Goal: Task Accomplishment & Management: Use online tool/utility

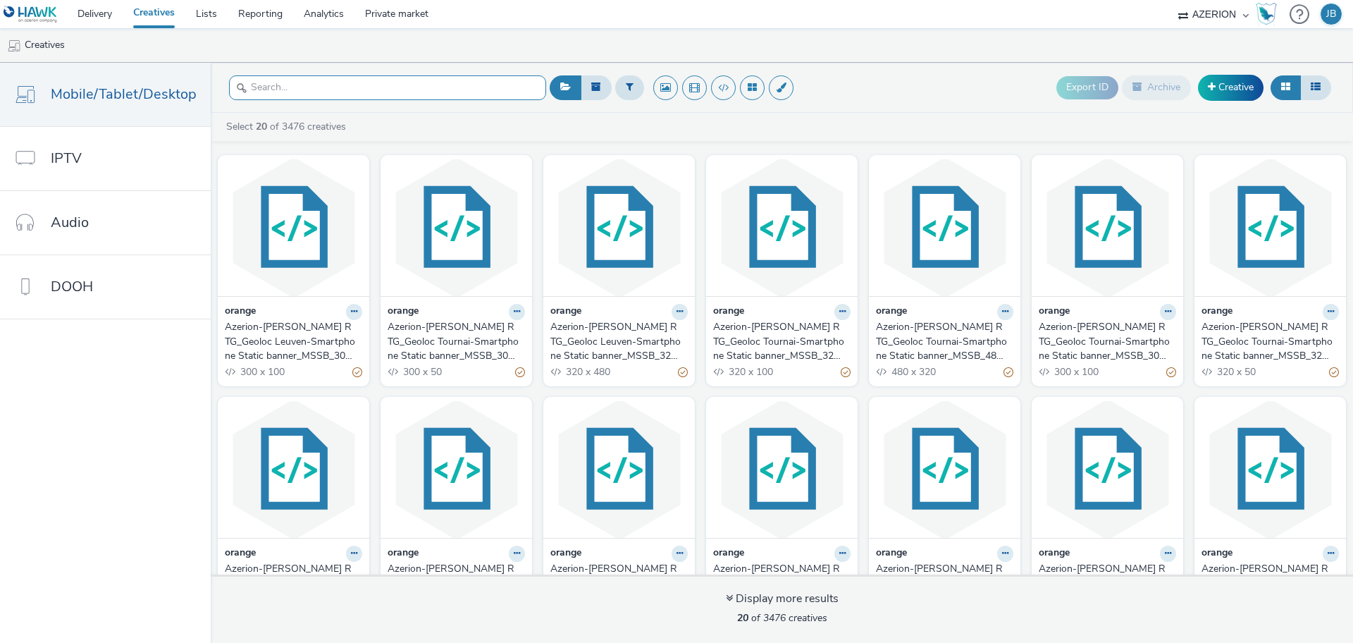
click at [337, 92] on input "text" at bounding box center [387, 87] width 317 height 25
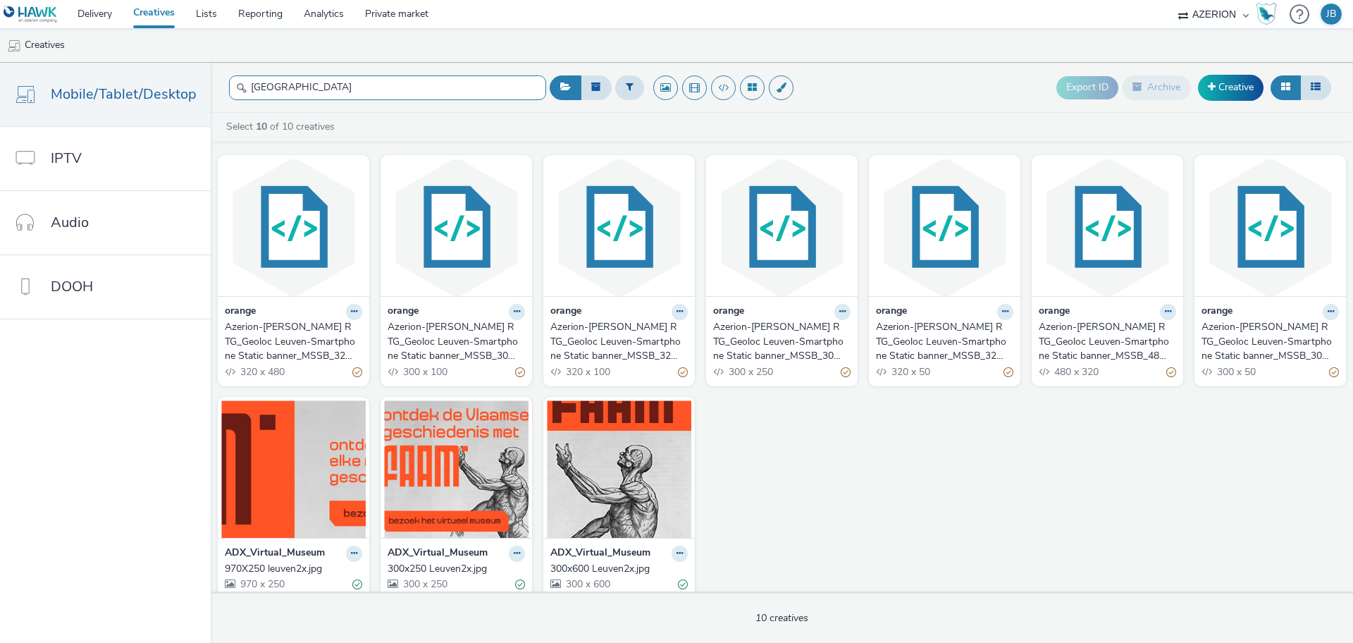
click at [370, 89] on input "leuven" at bounding box center [387, 87] width 317 height 25
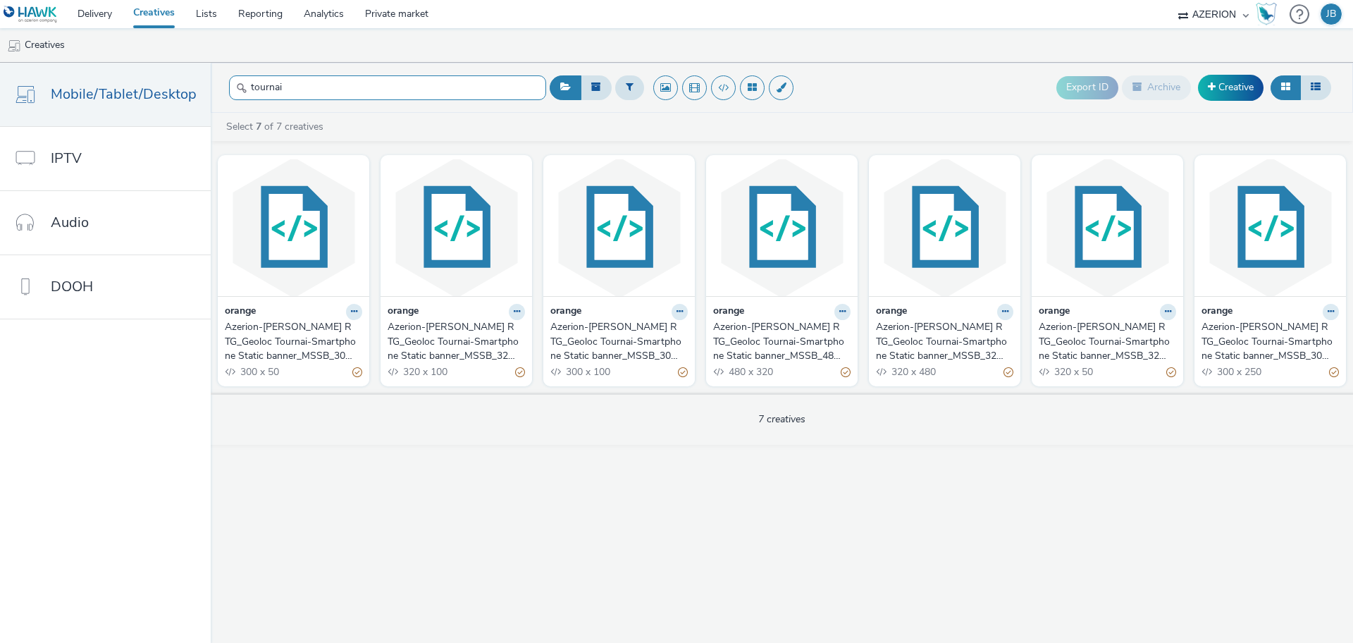
type input "tournai"
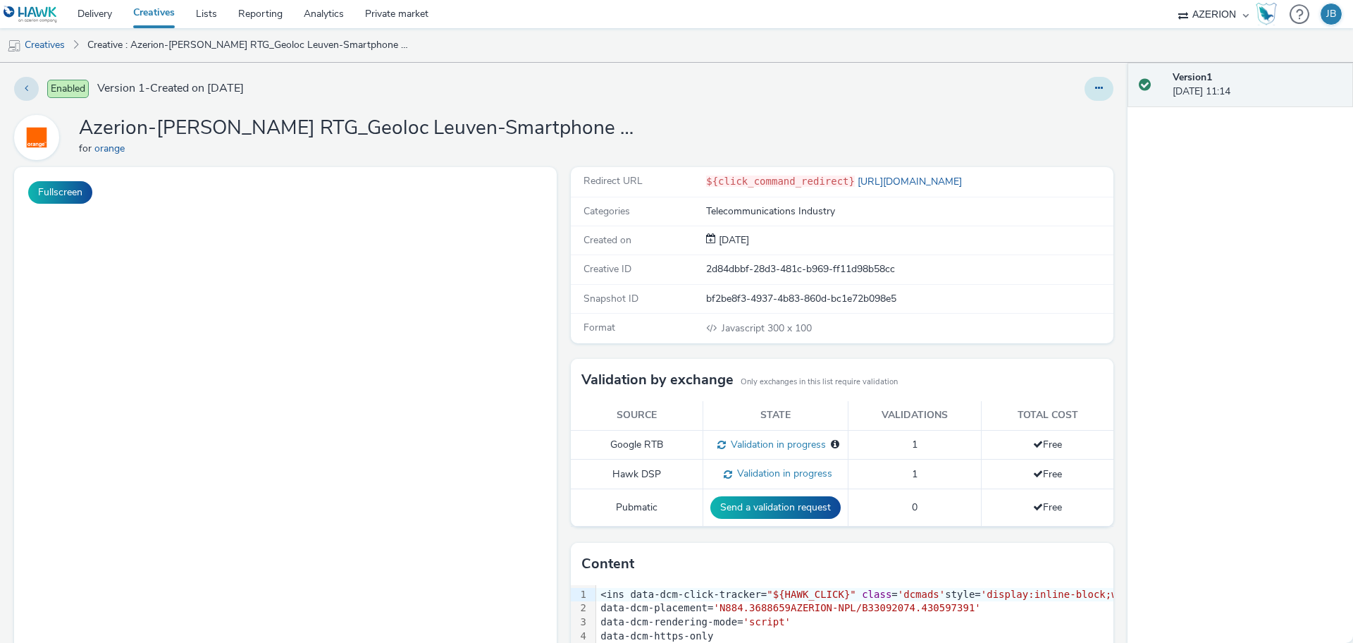
click at [1090, 87] on button at bounding box center [1099, 89] width 29 height 24
click at [1049, 108] on link "Edit" at bounding box center [1061, 117] width 106 height 28
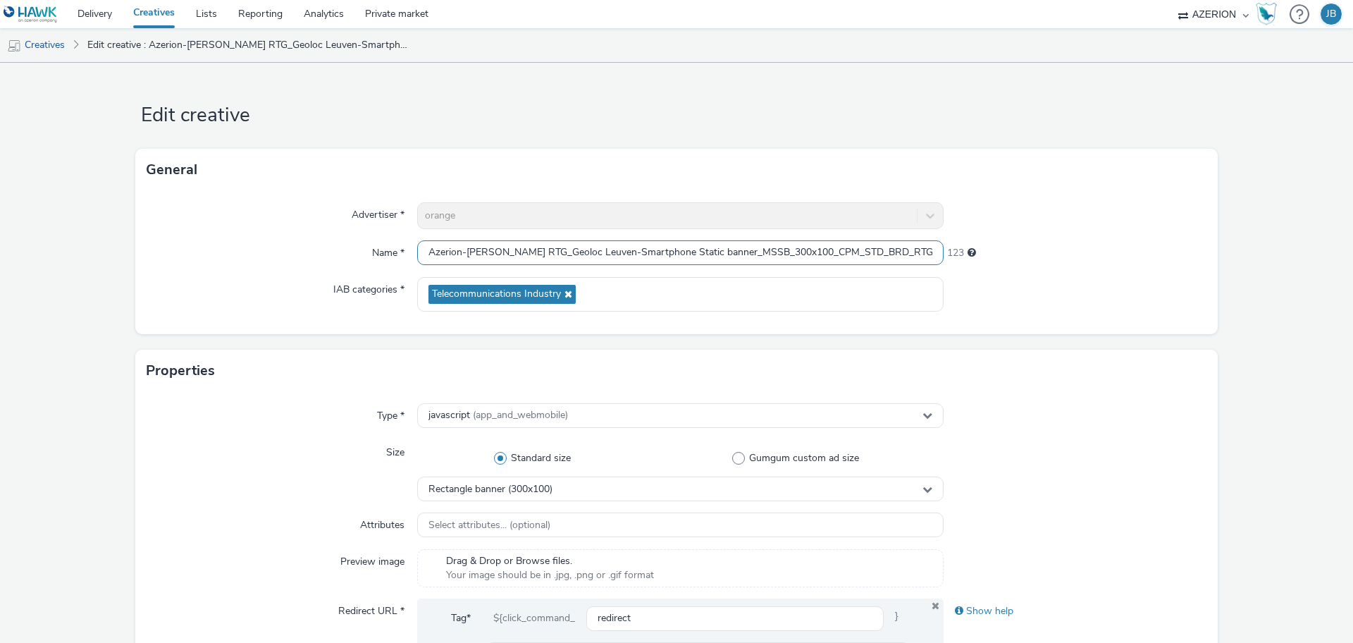
click at [636, 248] on input "Azerion-RON RTG_Geoloc Leuven-Smartphone Static banner_MSSB_300x100_CPM_STD_BRD…" at bounding box center [680, 252] width 527 height 25
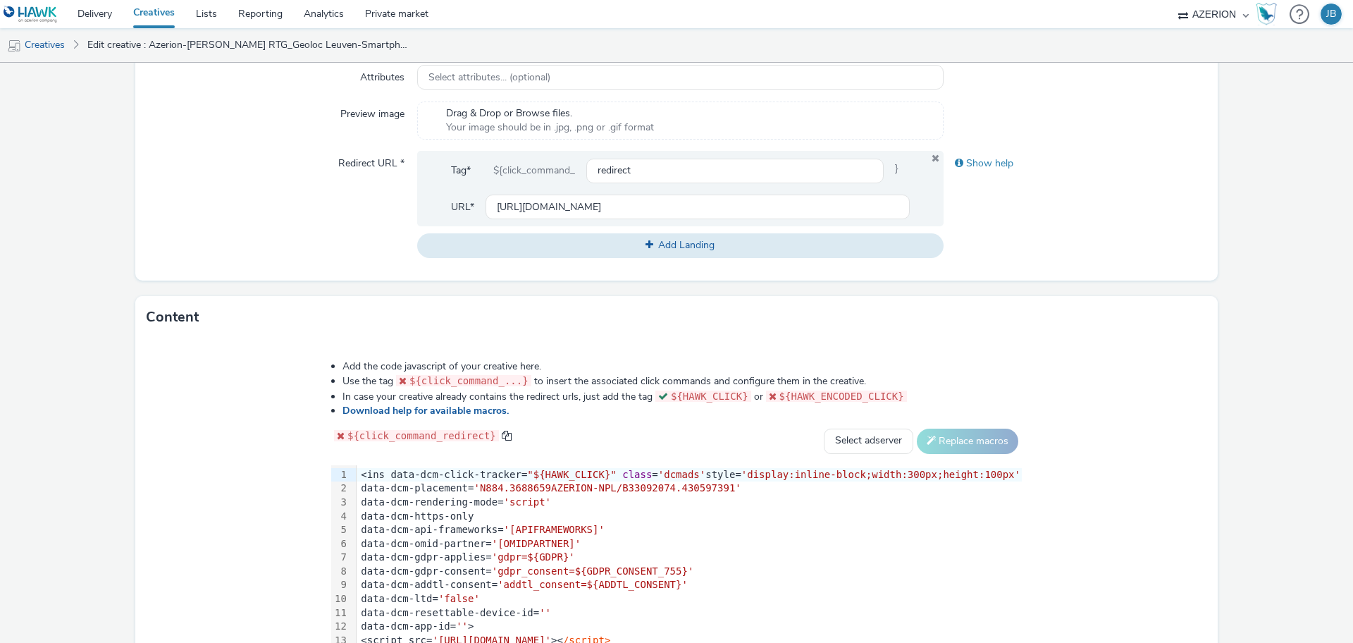
scroll to position [352, 0]
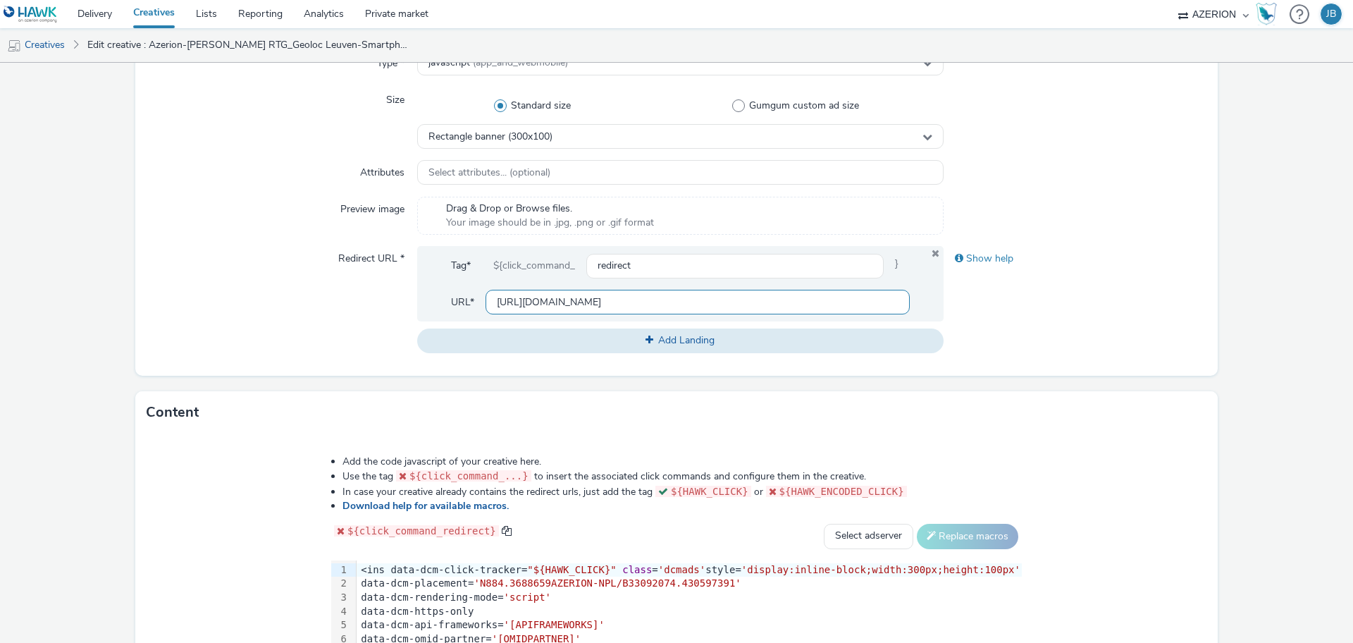
click at [548, 299] on input "[URL][DOMAIN_NAME]" at bounding box center [698, 302] width 424 height 25
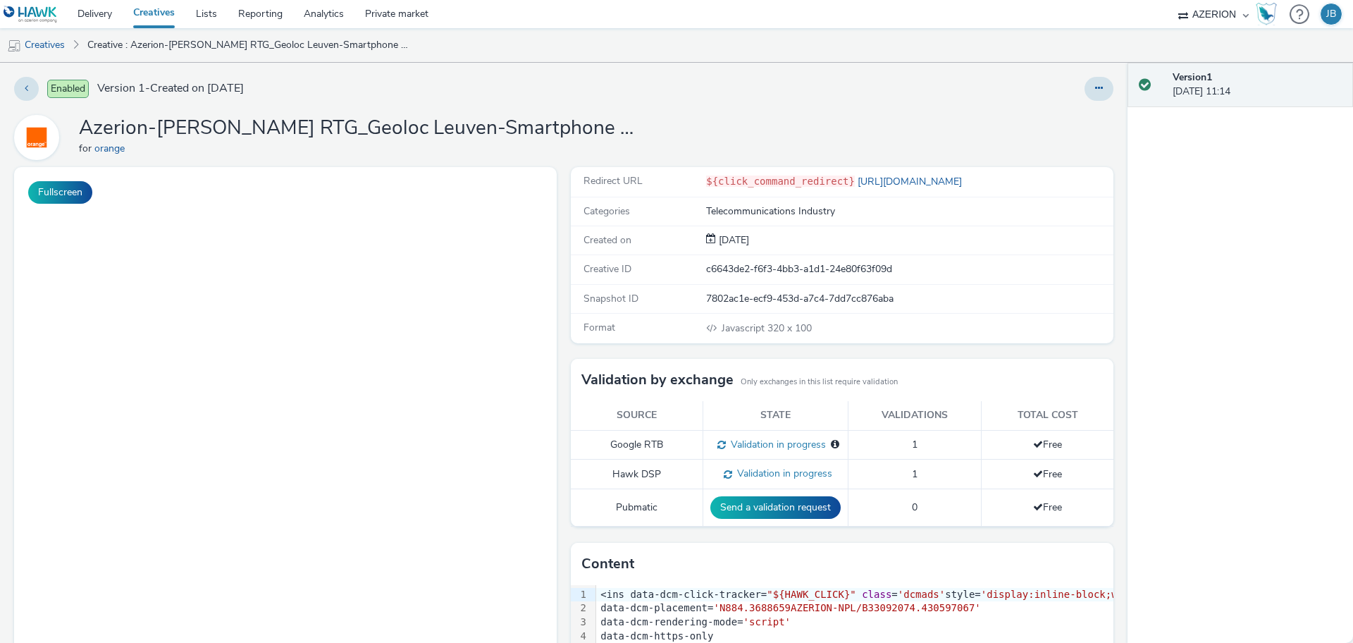
click at [1090, 90] on button at bounding box center [1099, 89] width 29 height 24
click at [1040, 118] on link "Edit" at bounding box center [1061, 117] width 106 height 28
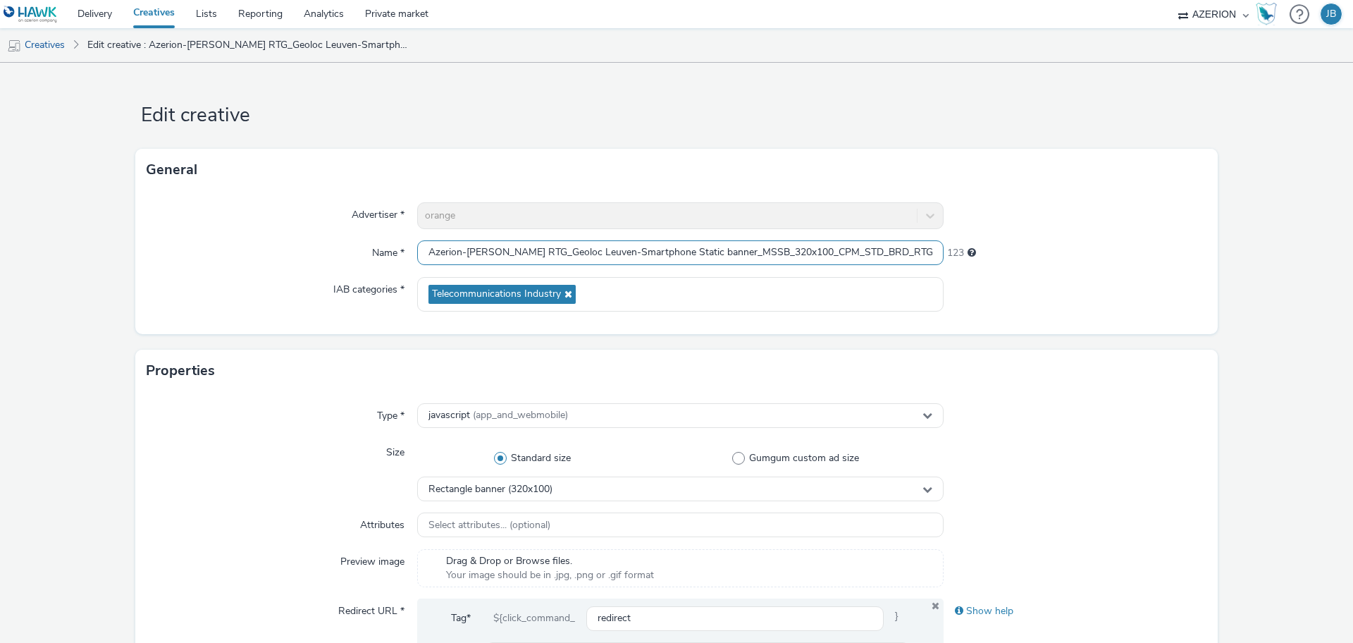
click at [564, 249] on input "Azerion-RON RTG_Geoloc Leuven-Smartphone Static banner_MSSB_320x100_CPM_STD_BRD…" at bounding box center [680, 252] width 527 height 25
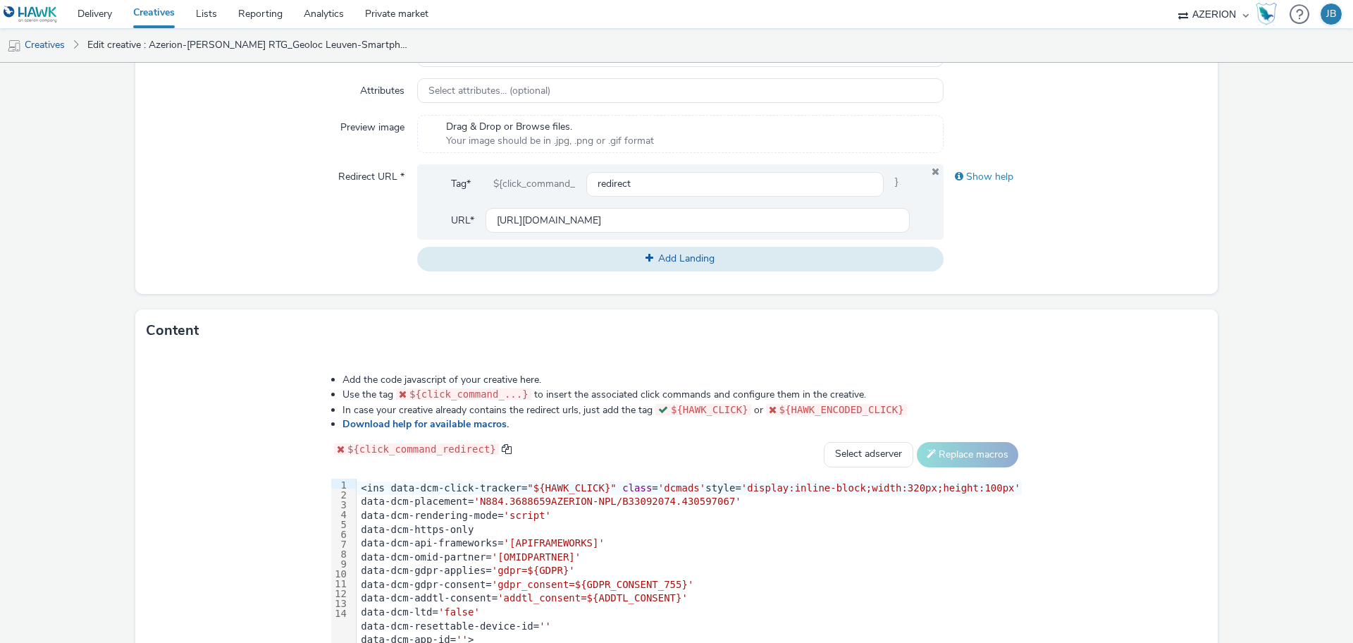
scroll to position [441, 0]
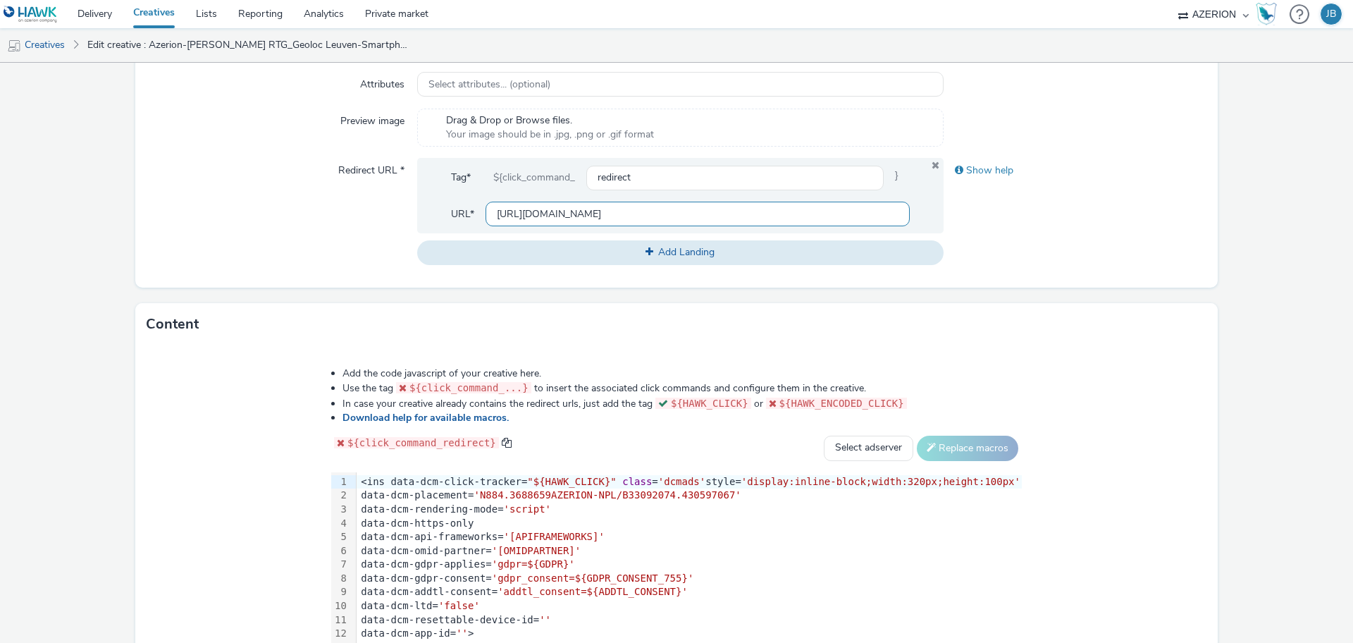
click at [572, 211] on input "[URL][DOMAIN_NAME]" at bounding box center [698, 214] width 424 height 25
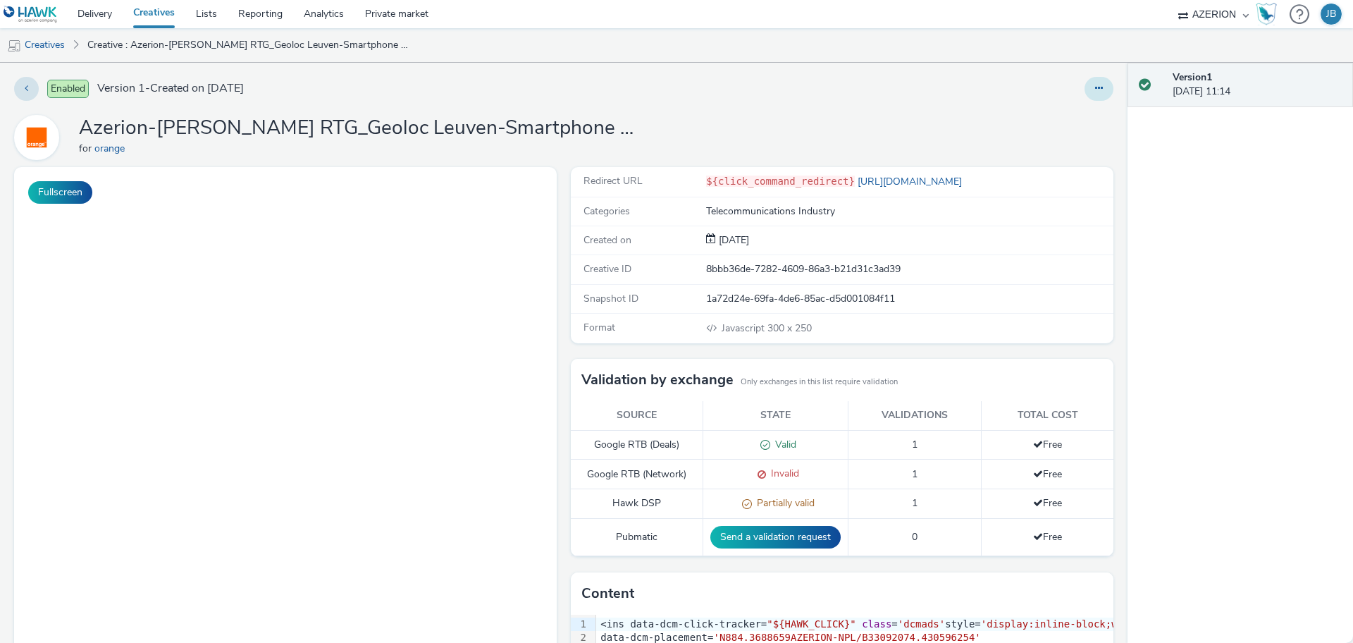
scroll to position [1, 0]
click at [1095, 88] on icon at bounding box center [1099, 88] width 8 height 10
click at [1032, 118] on link "Edit" at bounding box center [1061, 117] width 106 height 28
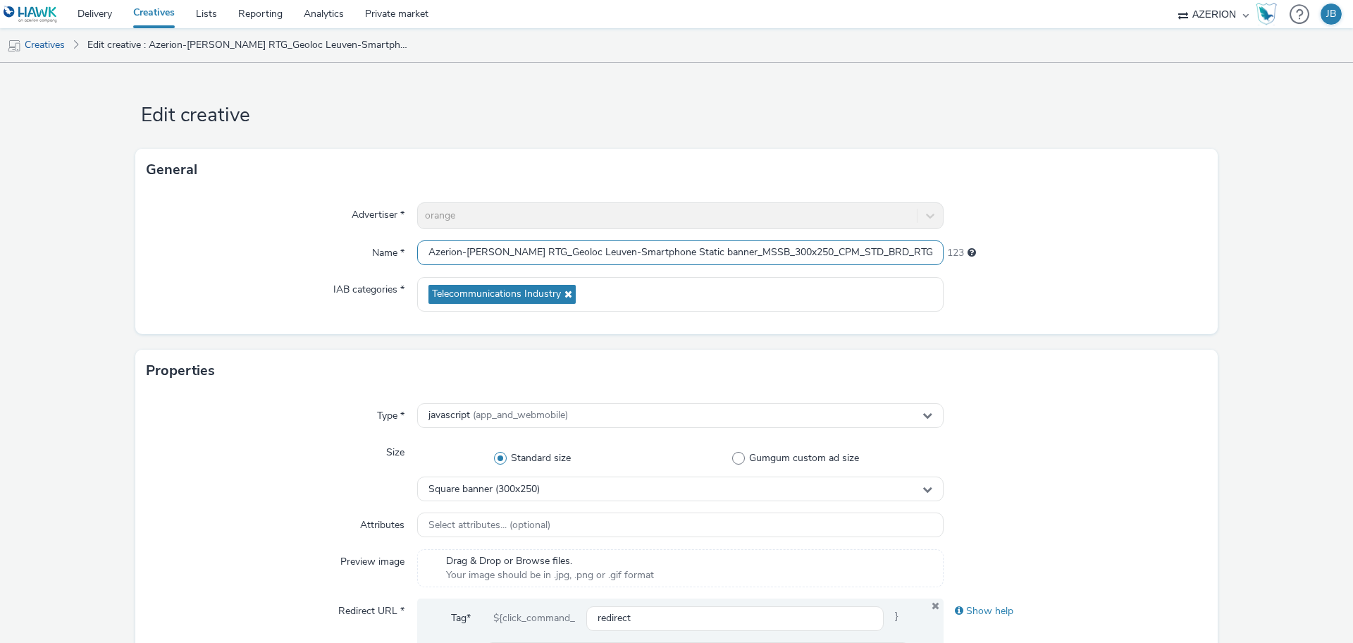
click at [488, 248] on input "Azerion-[PERSON_NAME] RTG_Geoloc Leuven-Smartphone Static banner_MSSB_300x250_C…" at bounding box center [680, 252] width 527 height 25
click at [488, 248] on input "Azerion-RON RTG_Geoloc Leuven-Smartphone Static banner_MSSB_300x250_CPM_STD_BRD…" at bounding box center [680, 252] width 527 height 25
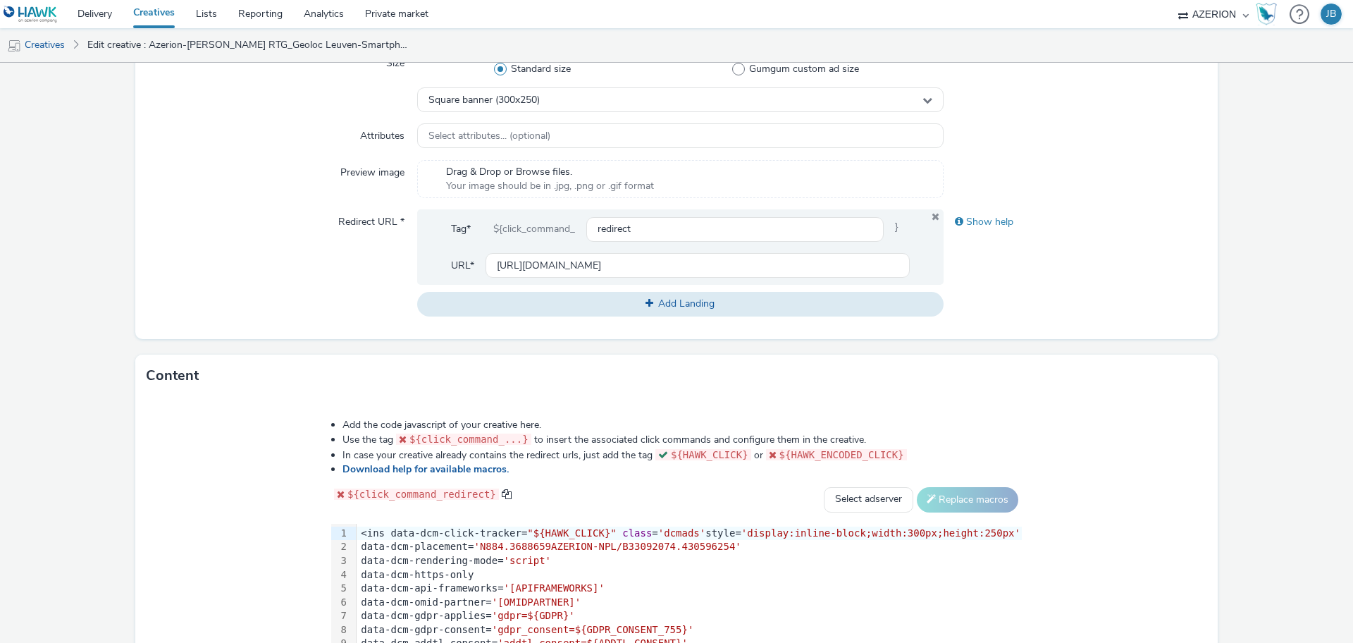
scroll to position [441, 0]
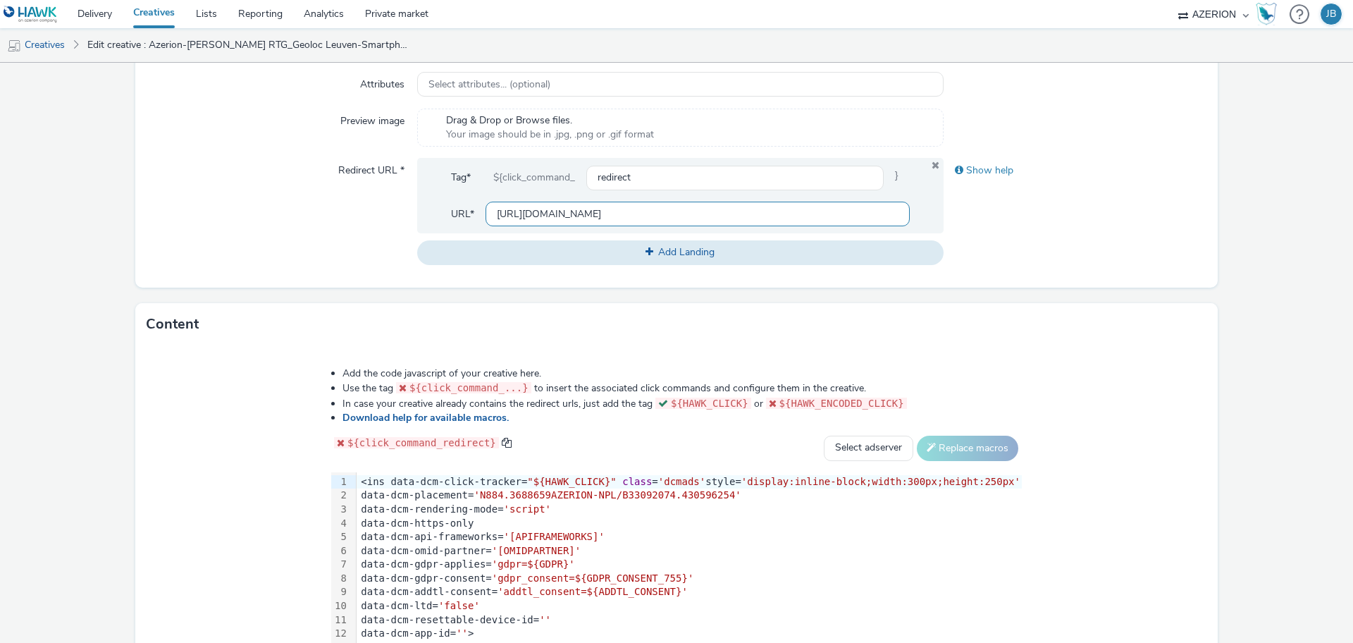
click at [579, 217] on input "[URL][DOMAIN_NAME]" at bounding box center [698, 214] width 424 height 25
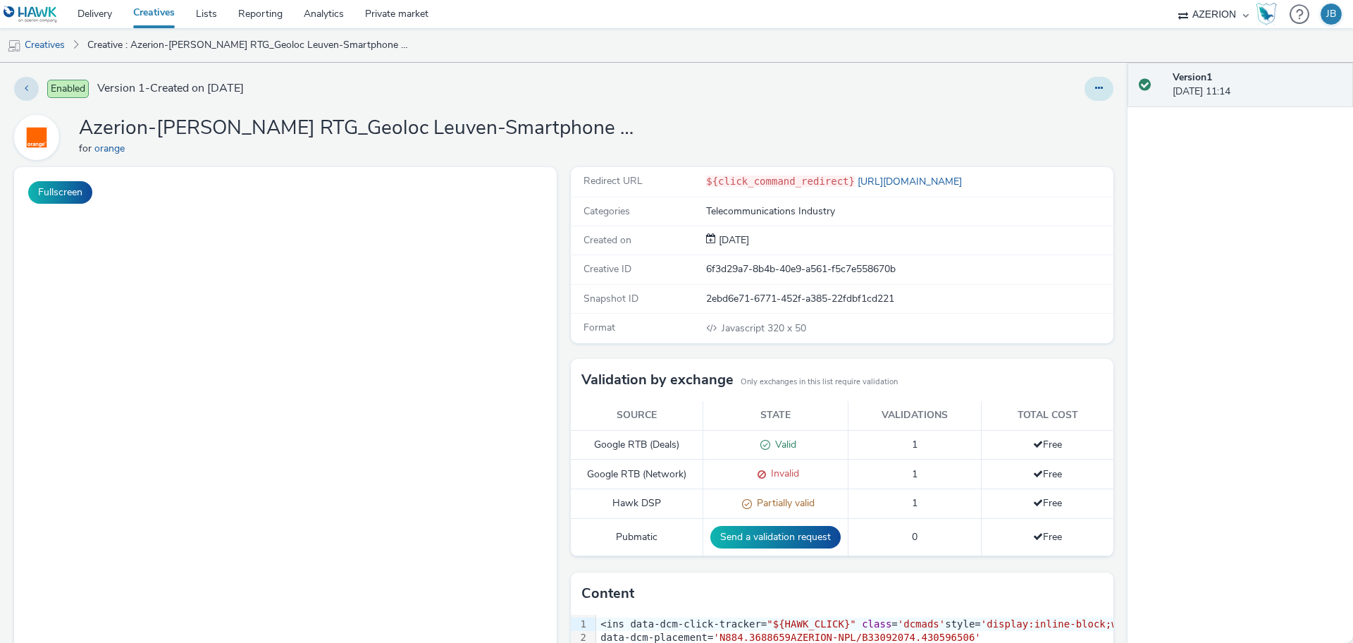
click at [1085, 86] on button at bounding box center [1099, 89] width 29 height 24
click at [1029, 116] on link "Edit" at bounding box center [1061, 117] width 106 height 28
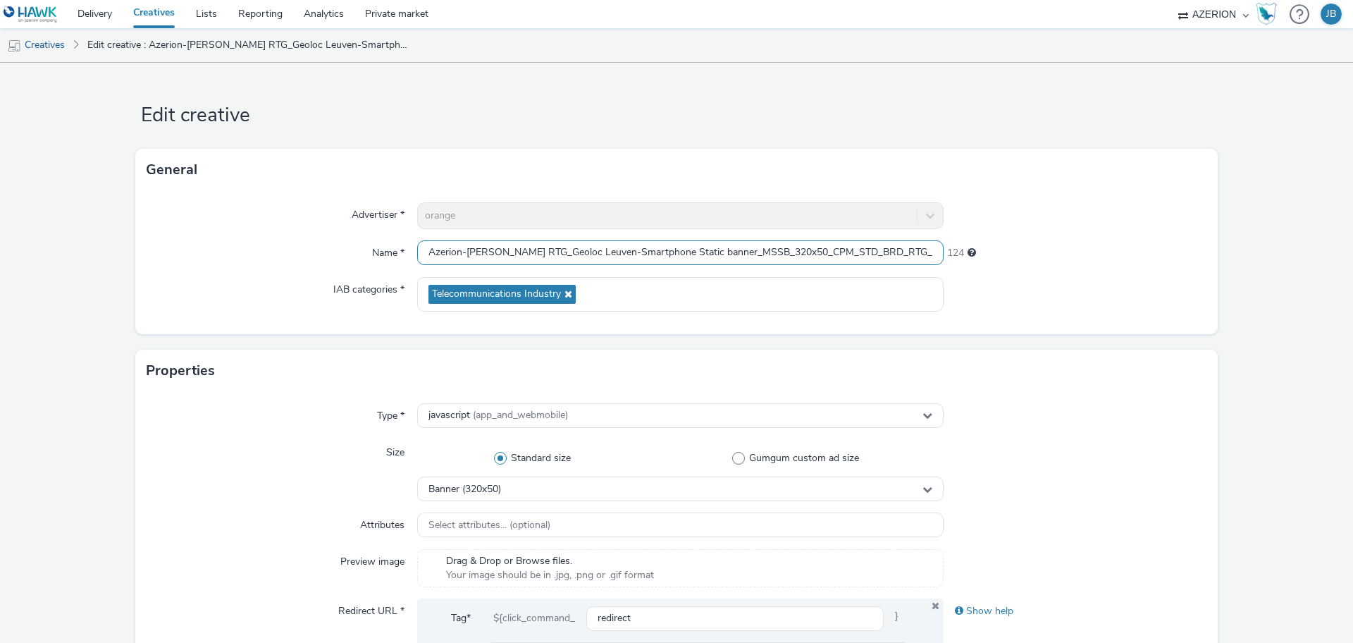
click at [515, 246] on input "Azerion-[PERSON_NAME] RTG_Geoloc Leuven-Smartphone Static banner_MSSB_320x50_CP…" at bounding box center [680, 252] width 527 height 25
click at [515, 246] on input "Azerion-RON RTG_Geoloc Leuven-Smartphone Static banner_MSSB_320x50_CPM_STD_BRD_…" at bounding box center [680, 252] width 527 height 25
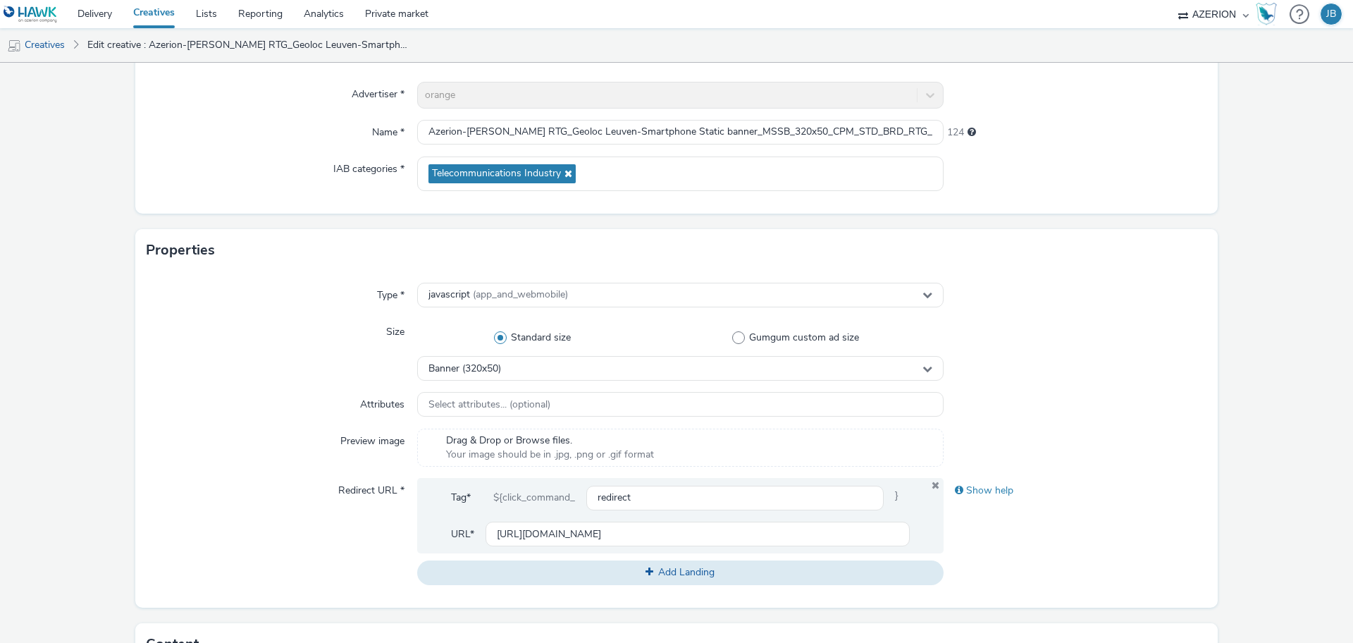
scroll to position [176, 0]
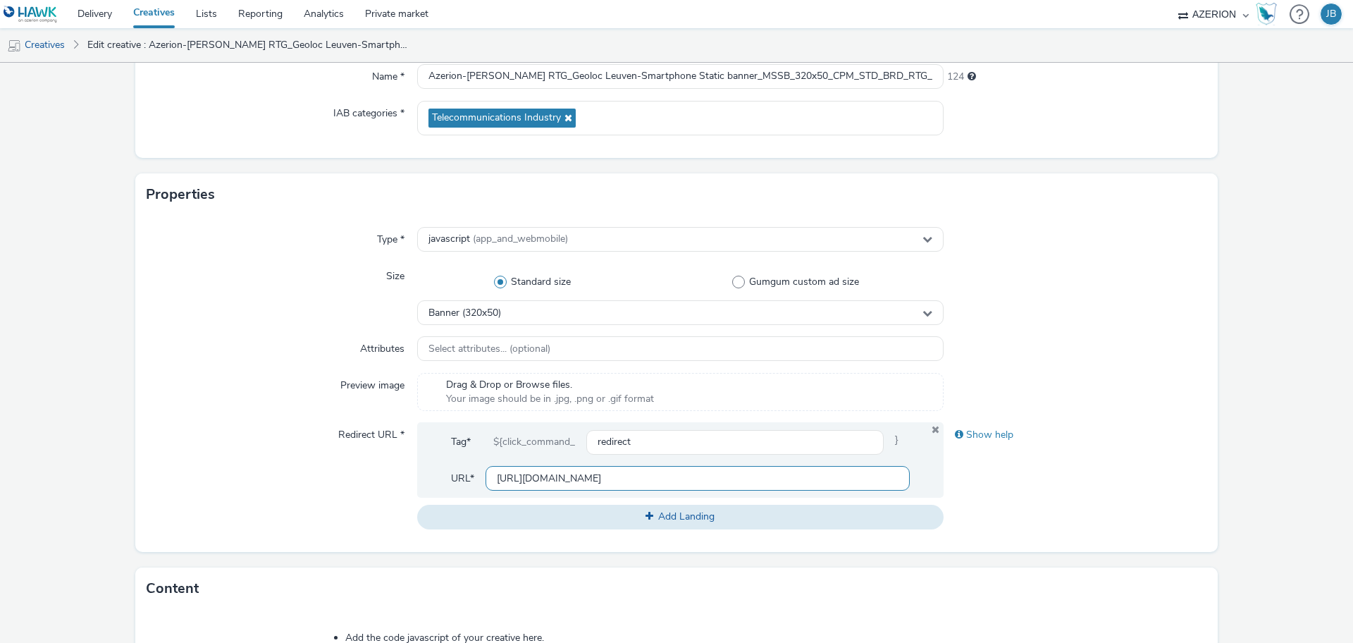
click at [562, 479] on input "[URL][DOMAIN_NAME]" at bounding box center [698, 478] width 424 height 25
click at [562, 479] on input "https://www.orange.be/nl/internet-leuven?utm_source=azerion&utm_medium=display&…" at bounding box center [698, 478] width 424 height 25
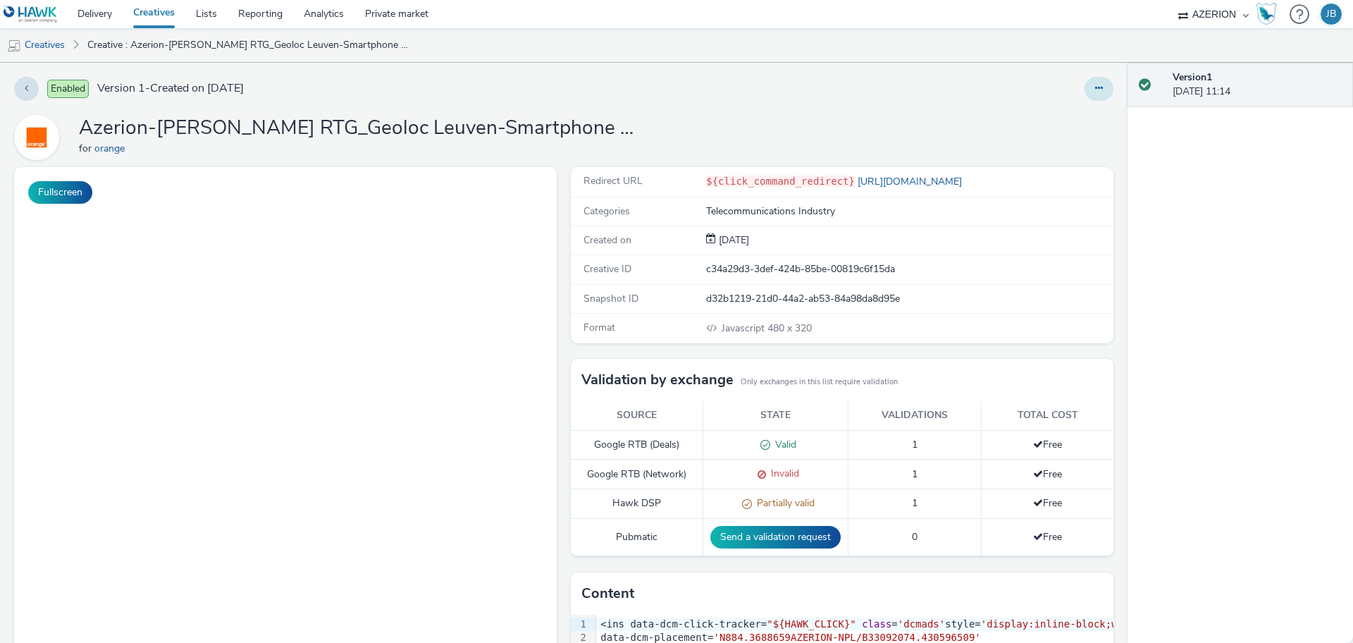
click at [1095, 89] on icon at bounding box center [1099, 88] width 8 height 10
click at [1026, 120] on link "Edit" at bounding box center [1061, 117] width 106 height 28
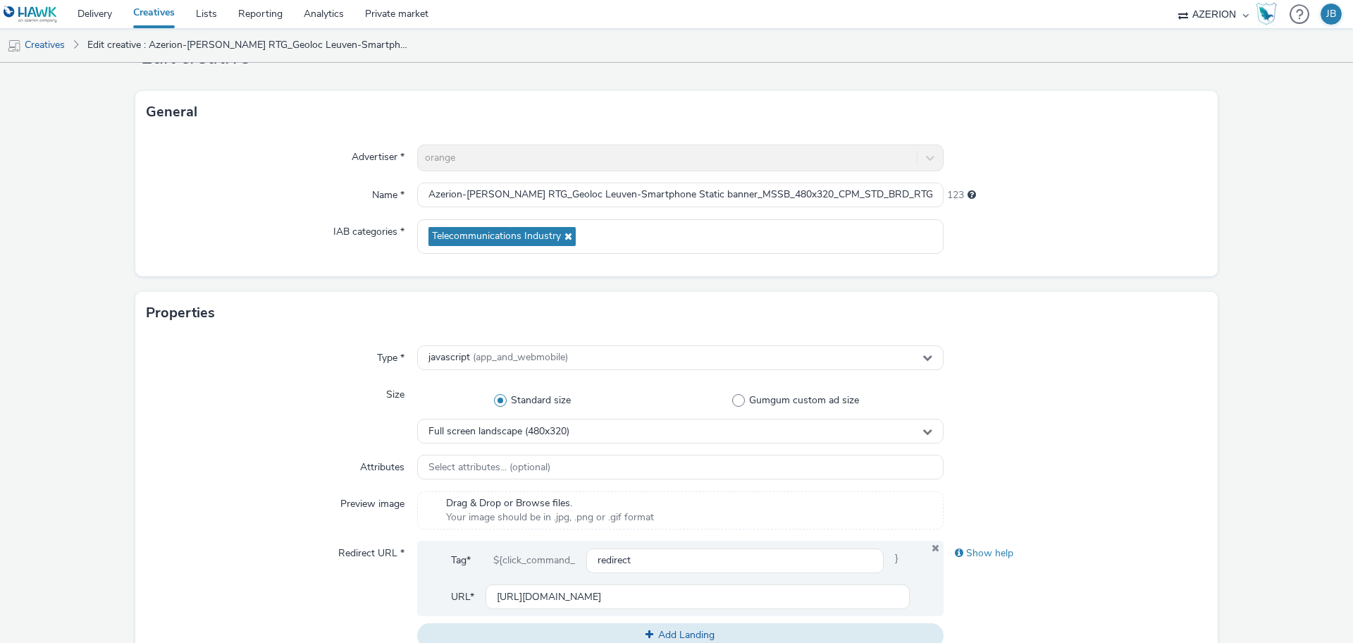
scroll to position [88, 0]
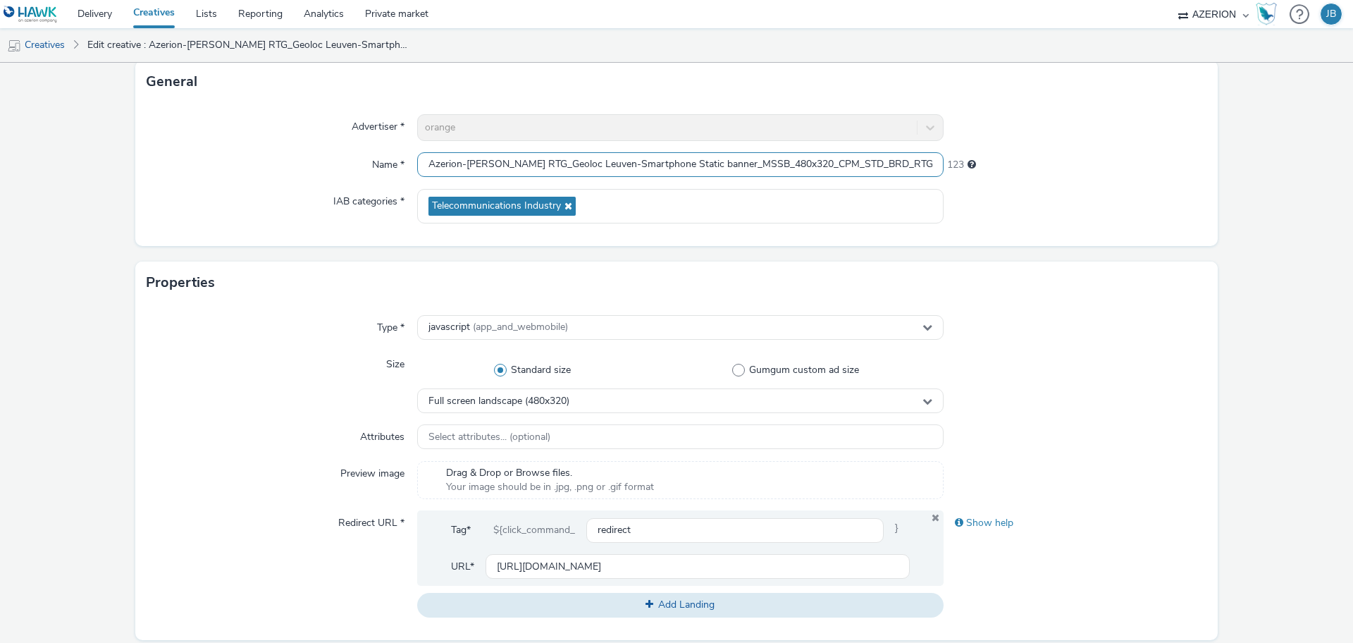
click at [528, 166] on input "Azerion-RON RTG_Geoloc Leuven-Smartphone Static banner_MSSB_480x320_CPM_STD_BRD…" at bounding box center [680, 164] width 527 height 25
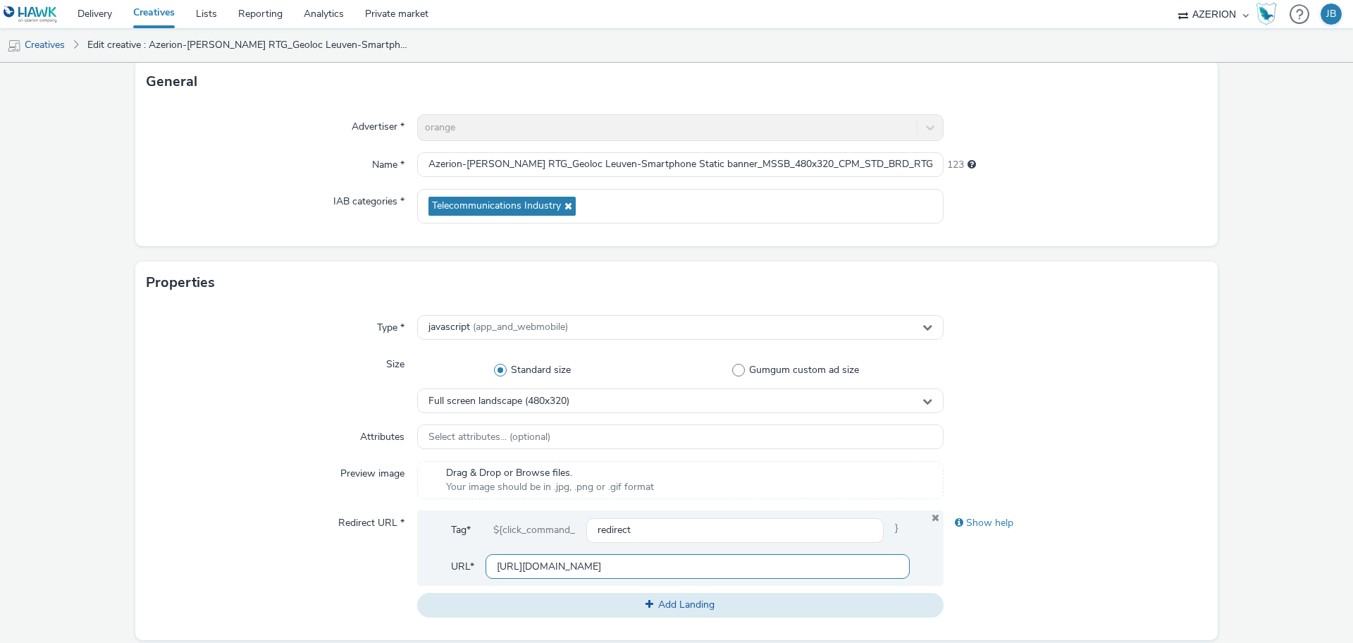
click at [572, 566] on input "https://www.orange.be/nl/internet-leuven?utm_source=azerion&utm_medium=display&…" at bounding box center [698, 566] width 424 height 25
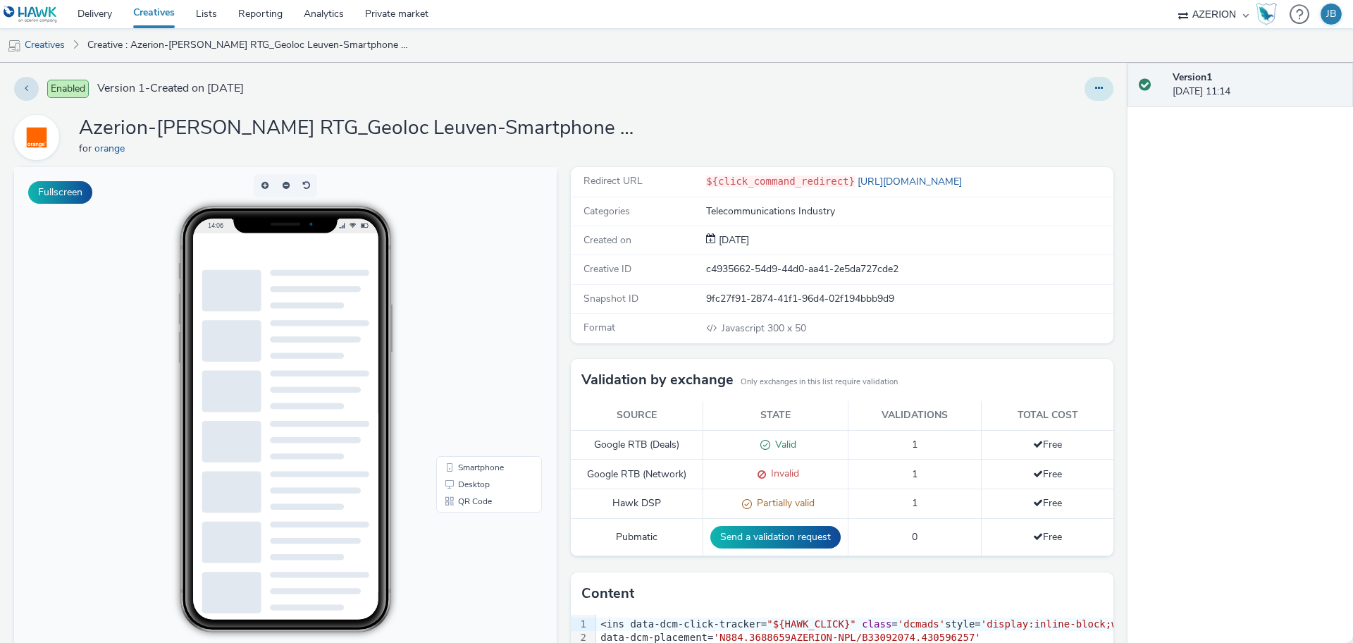
click at [1087, 93] on button at bounding box center [1099, 89] width 29 height 24
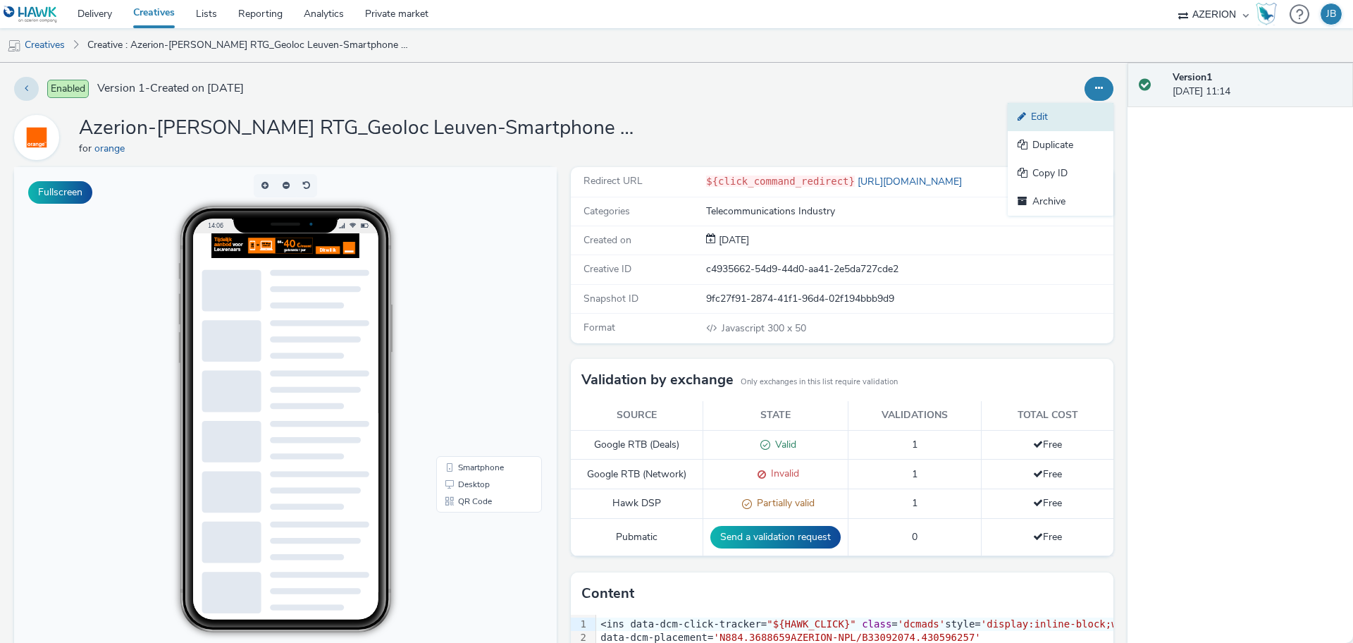
click at [1052, 113] on link "Edit" at bounding box center [1061, 117] width 106 height 28
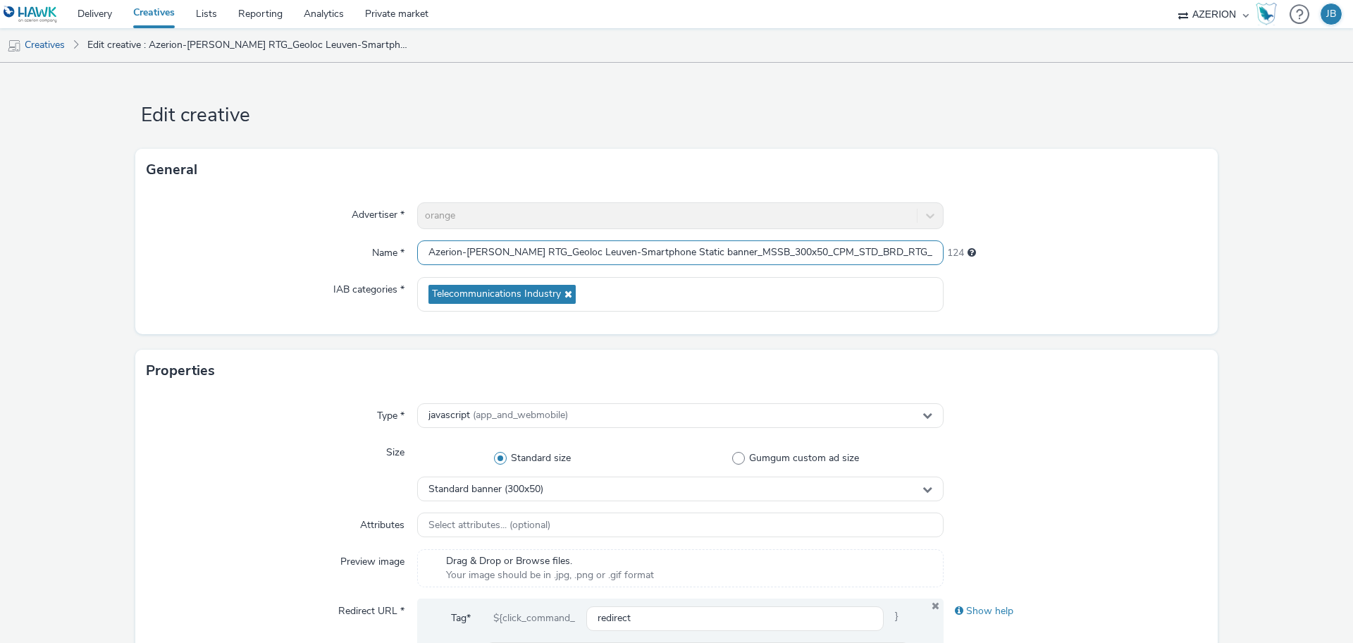
click at [534, 255] on input "Azerion-RON RTG_Geoloc Leuven-Smartphone Static banner_MSSB_300x50_CPM_STD_BRD_…" at bounding box center [680, 252] width 527 height 25
click at [534, 254] on input "Azerion-RON RTG_Geoloc Leuven-Smartphone Static banner_MSSB_300x50_CPM_STD_BRD_…" at bounding box center [680, 252] width 527 height 25
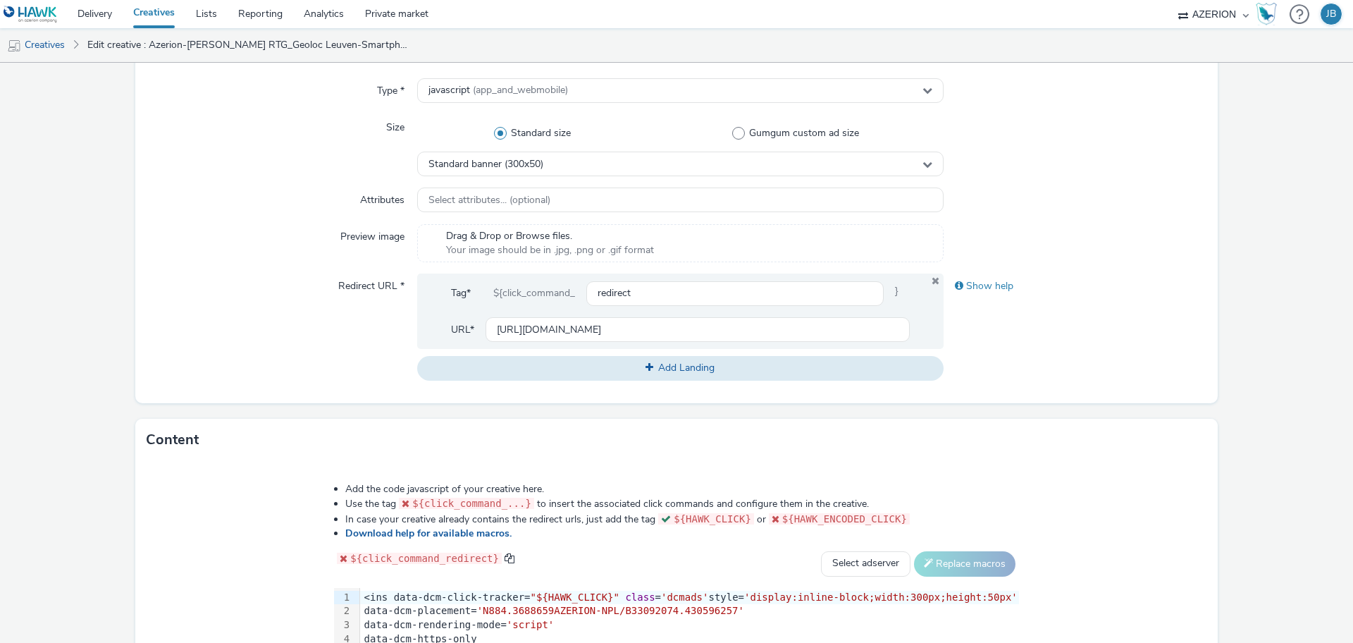
scroll to position [352, 0]
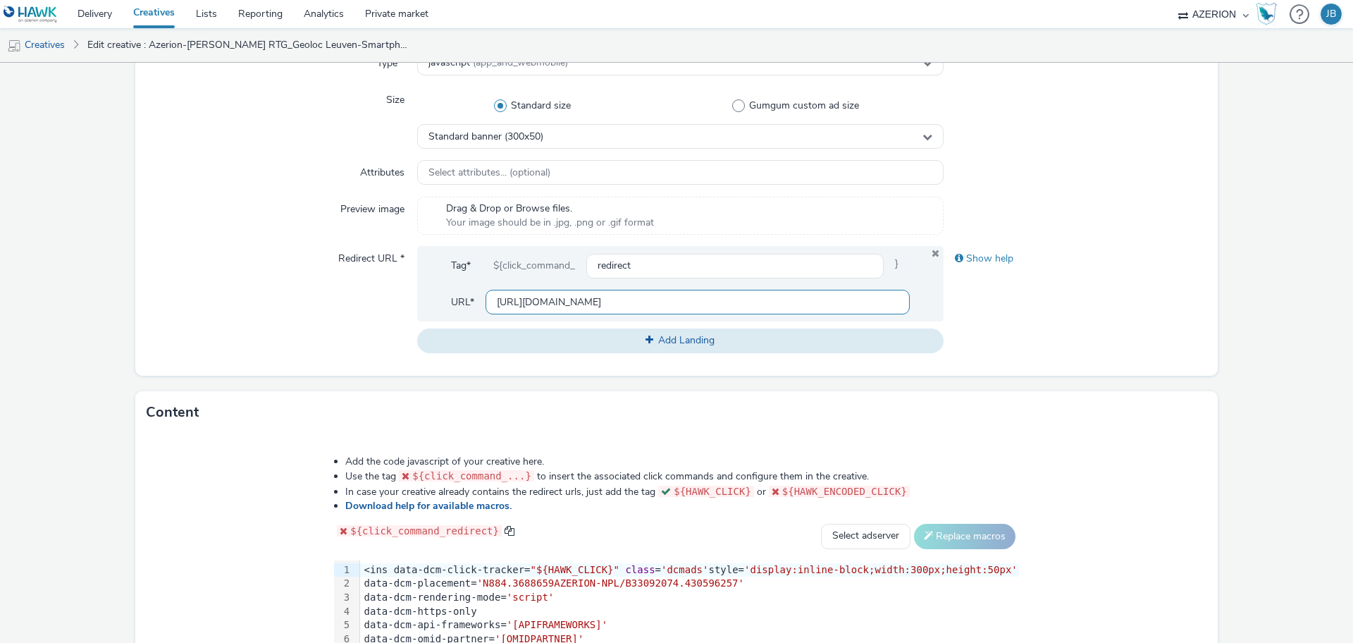
click at [522, 302] on input "https://www.orange.be/nl/internet-leuven?utm_source=azerion&utm_medium=display&…" at bounding box center [698, 302] width 424 height 25
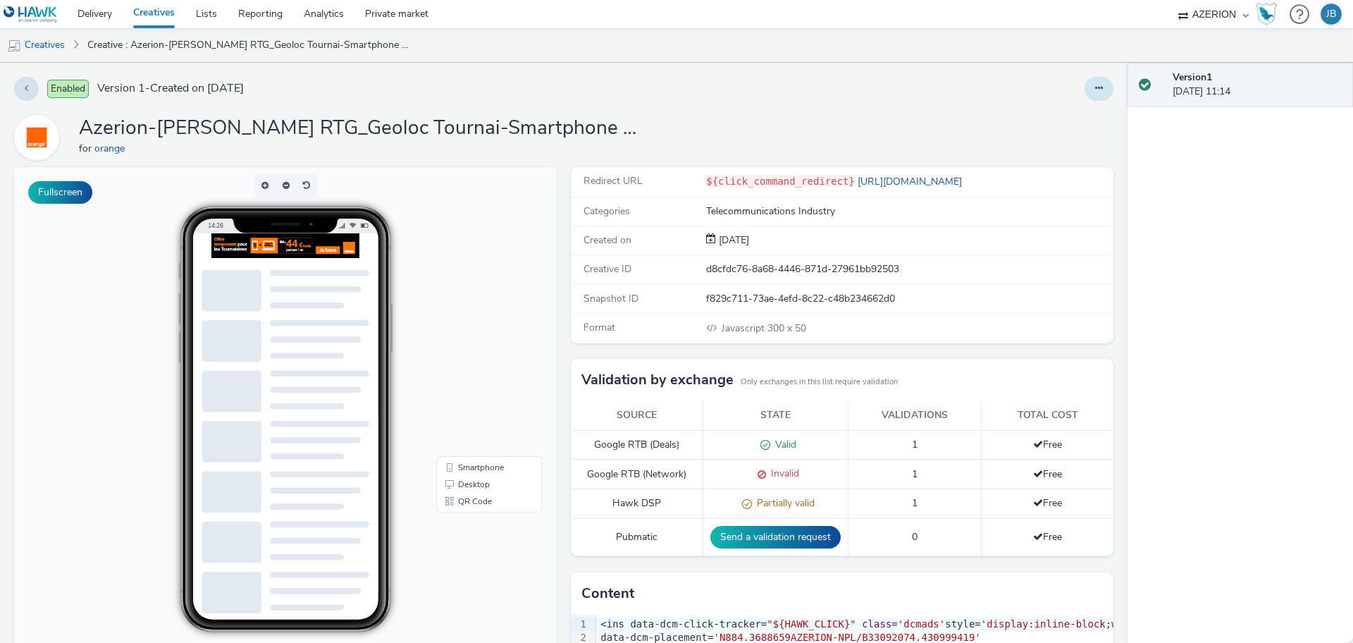
click at [1085, 96] on button at bounding box center [1099, 89] width 29 height 24
click at [1060, 111] on link "Edit" at bounding box center [1061, 117] width 106 height 28
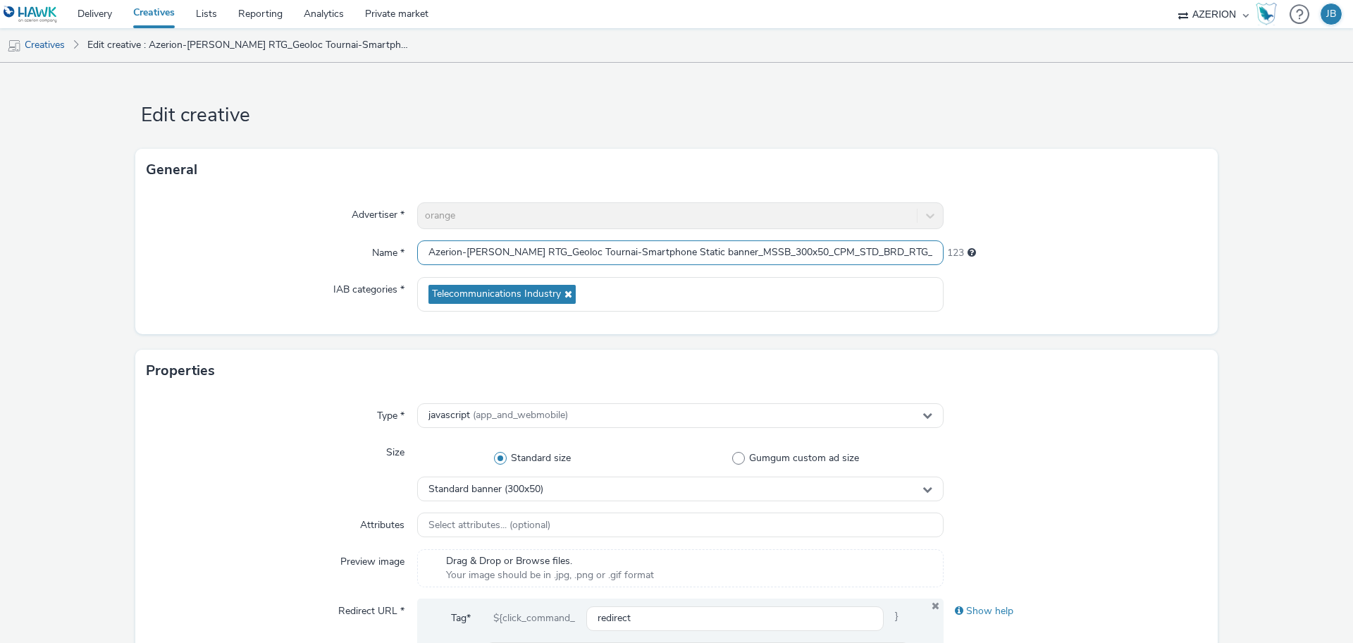
click at [459, 252] on input "Azerion-RON RTG_Geoloc Tournai-Smartphone Static banner_MSSB_300x50_CPM_STD_BRD…" at bounding box center [680, 252] width 527 height 25
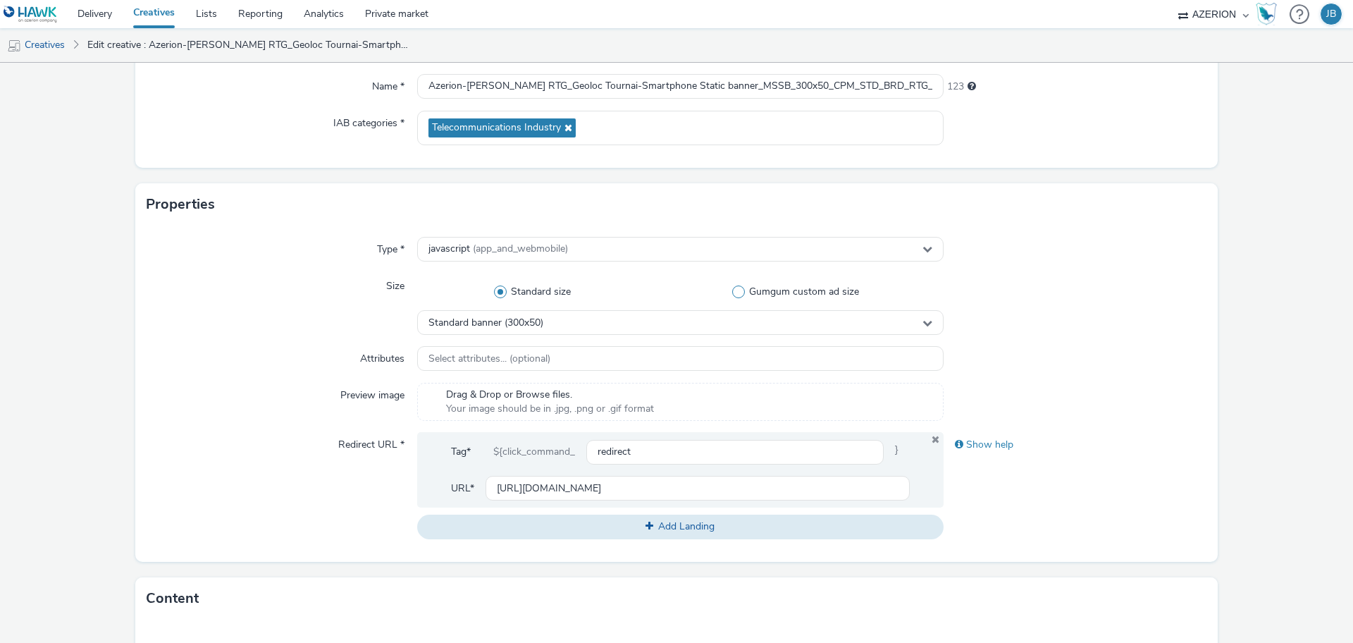
scroll to position [176, 0]
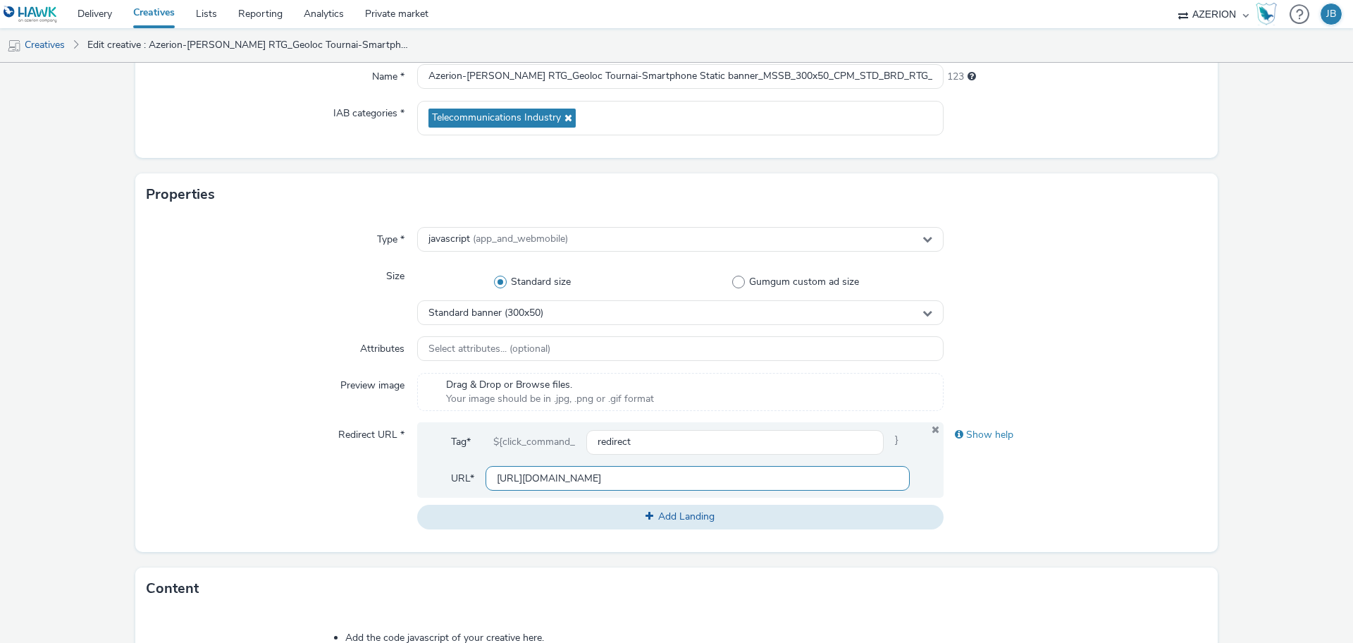
click at [610, 479] on input "[URL][DOMAIN_NAME]" at bounding box center [698, 478] width 424 height 25
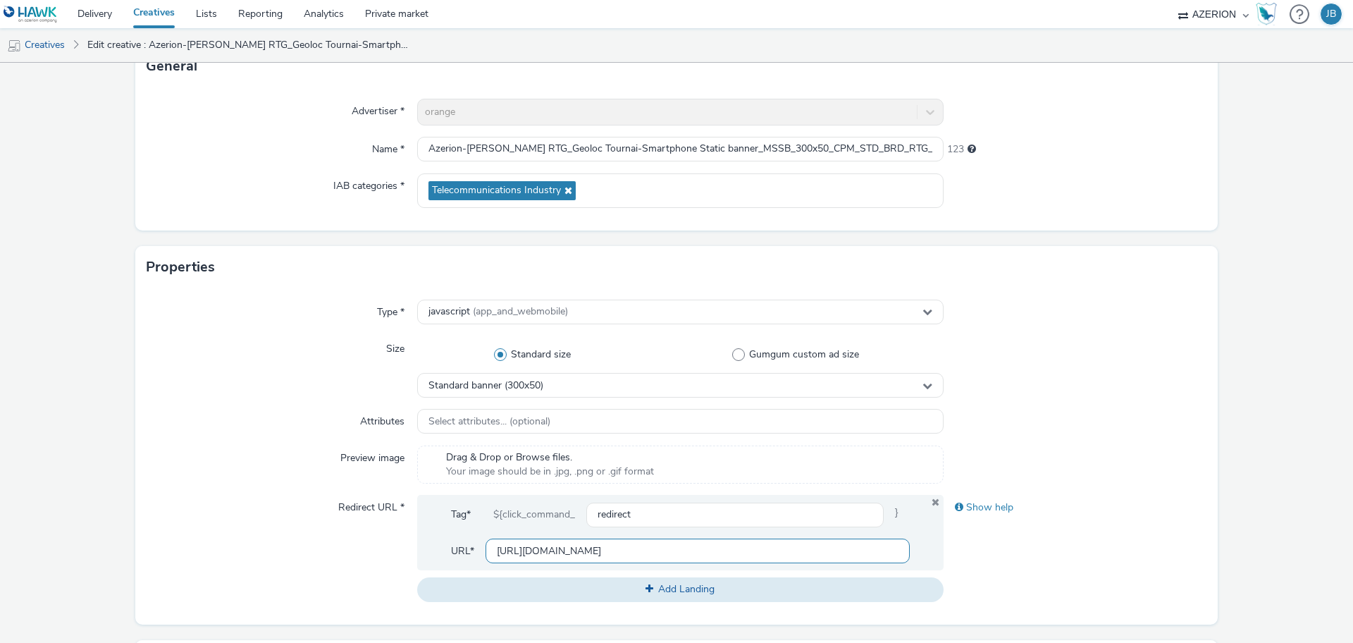
scroll to position [0, 0]
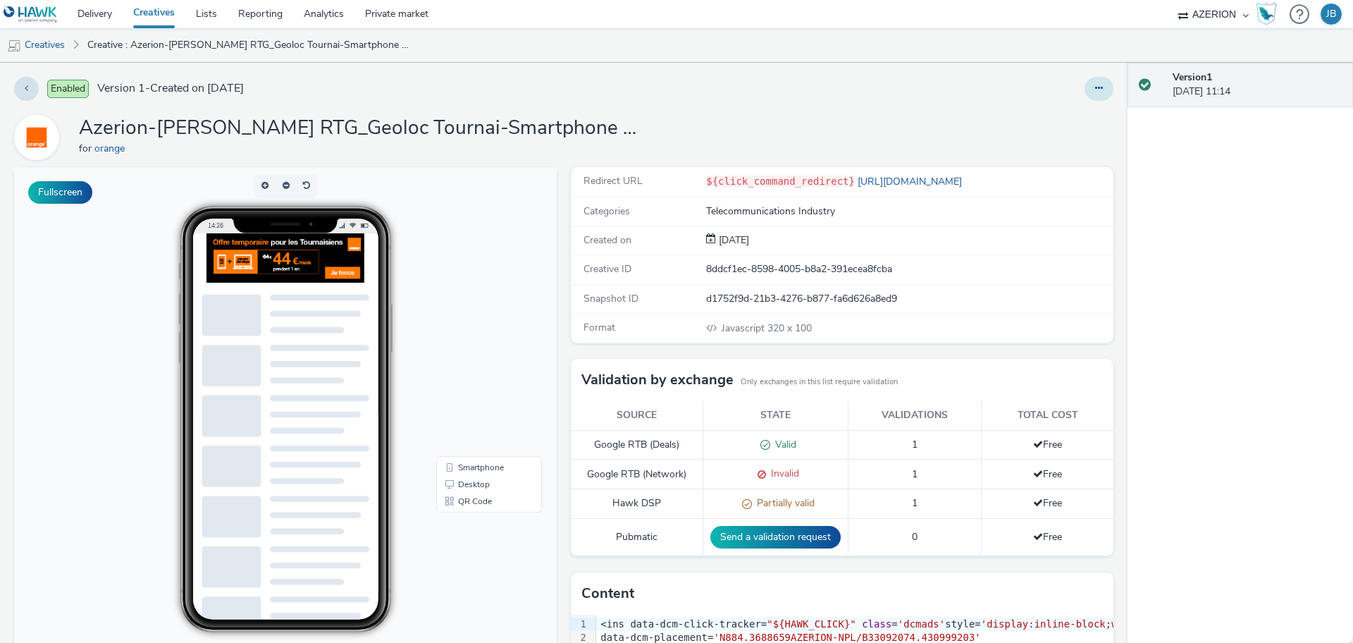
click at [1095, 86] on icon at bounding box center [1099, 88] width 8 height 10
click at [1022, 116] on link "Edit" at bounding box center [1061, 117] width 106 height 28
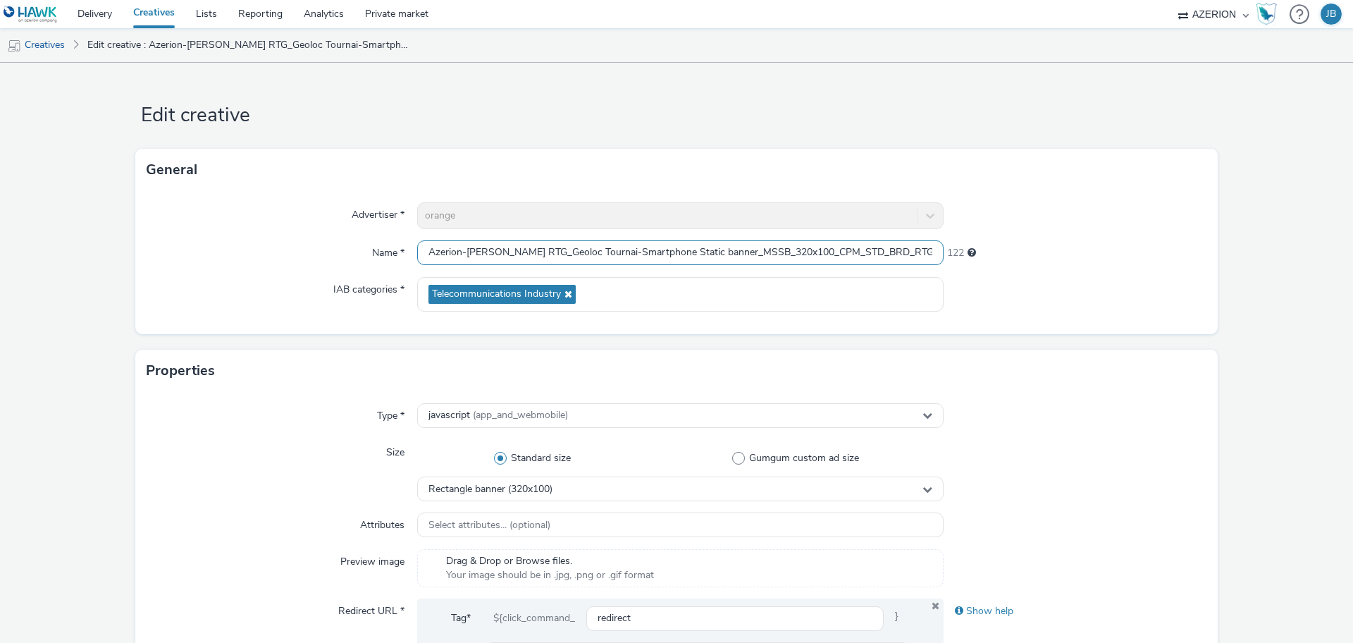
click at [524, 245] on input "Azerion-RON RTG_Geoloc Tournai-Smartphone Static banner_MSSB_320x100_CPM_STD_BR…" at bounding box center [680, 252] width 527 height 25
click at [198, 512] on div "Type * javascript (app_and_webmobile) Size Standard size Gumgum custom ad size …" at bounding box center [676, 560] width 1083 height 336
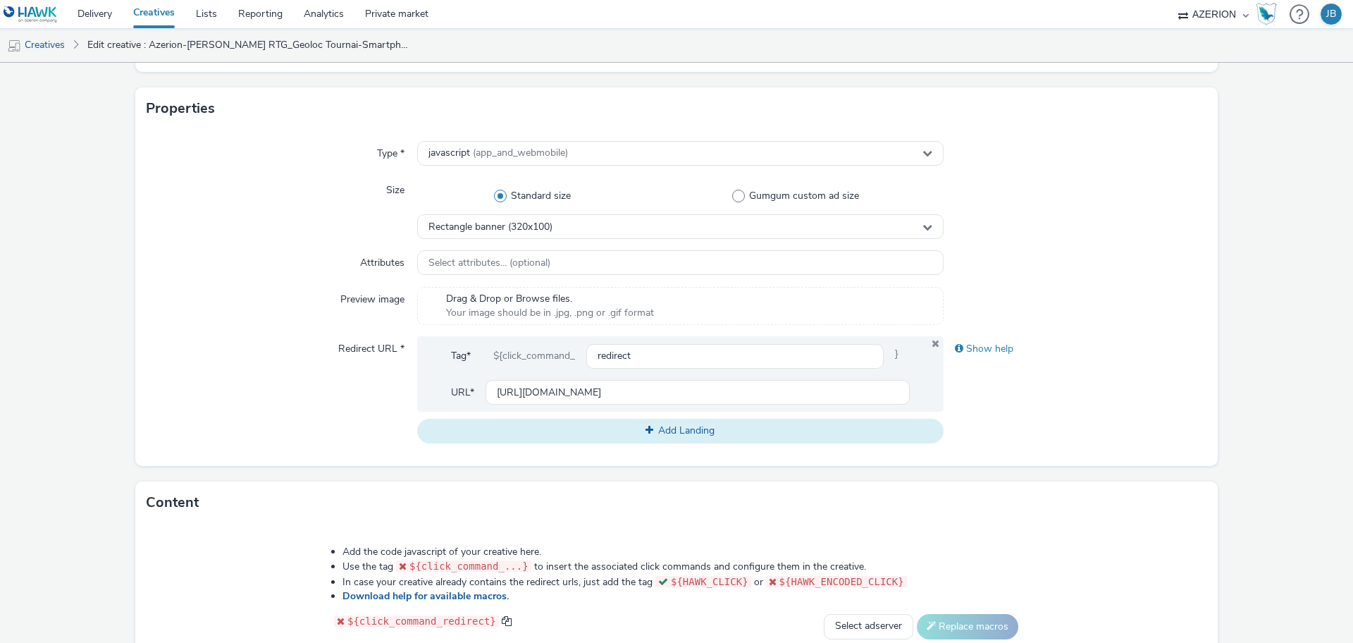
scroll to position [264, 0]
click at [553, 395] on input "[URL][DOMAIN_NAME]" at bounding box center [698, 390] width 424 height 25
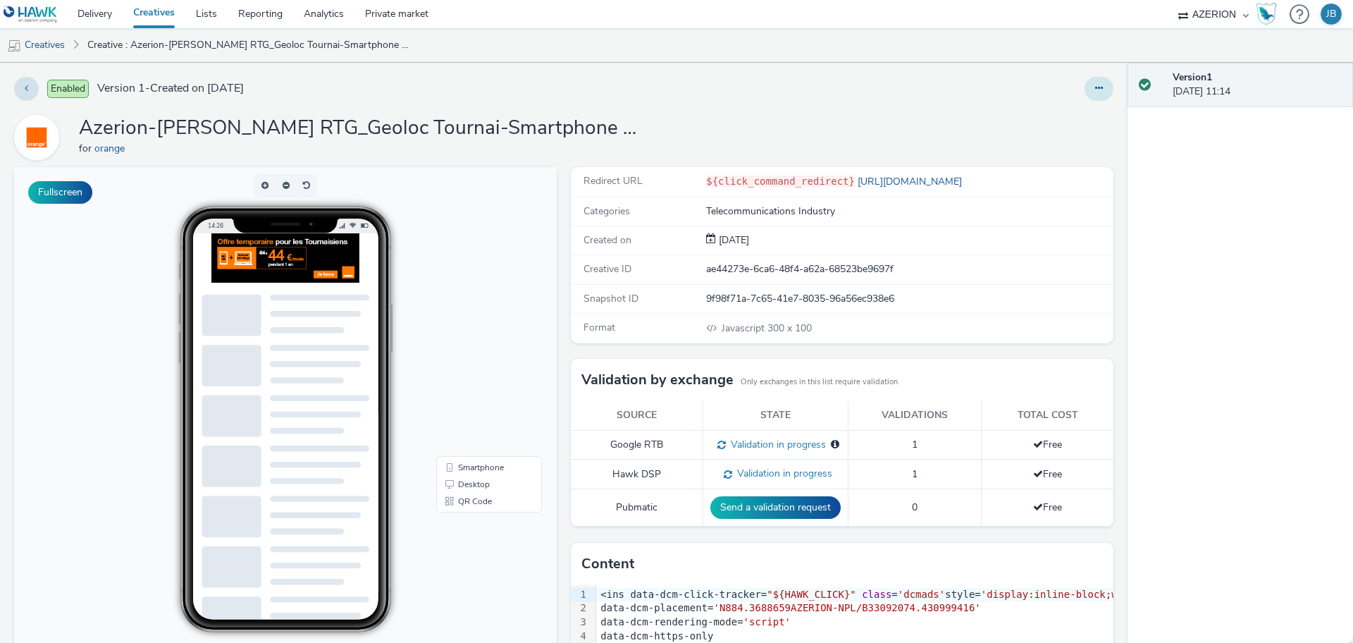
click at [1095, 83] on icon at bounding box center [1099, 88] width 8 height 10
click at [1054, 116] on link "Edit" at bounding box center [1061, 117] width 106 height 28
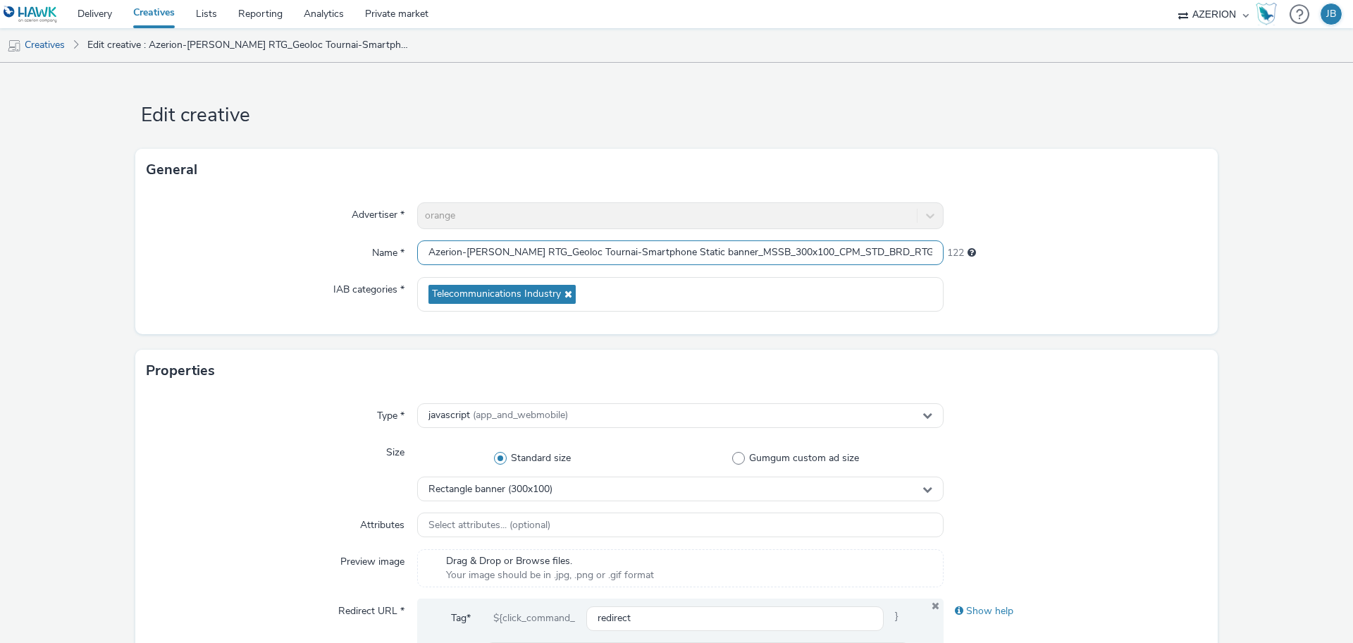
click at [844, 255] on input "Azerion-[PERSON_NAME] RTG_Geoloc Tournai-Smartphone Static banner_MSSB_300x100_…" at bounding box center [680, 252] width 527 height 25
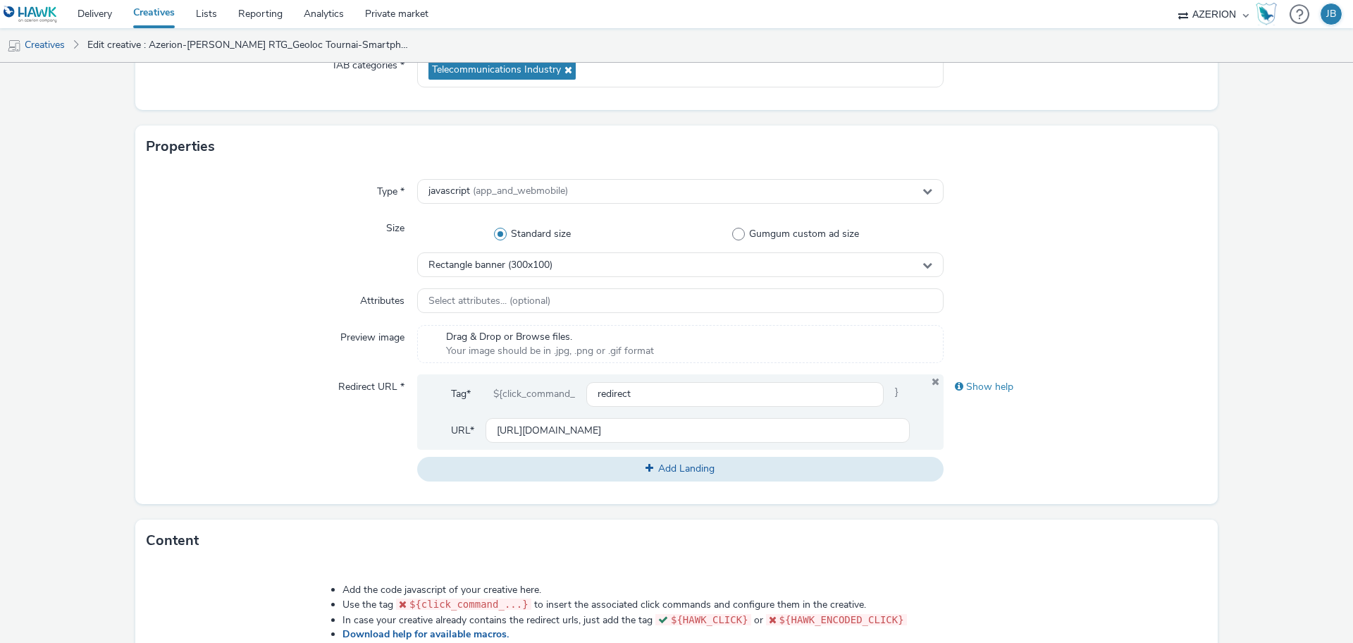
scroll to position [352, 0]
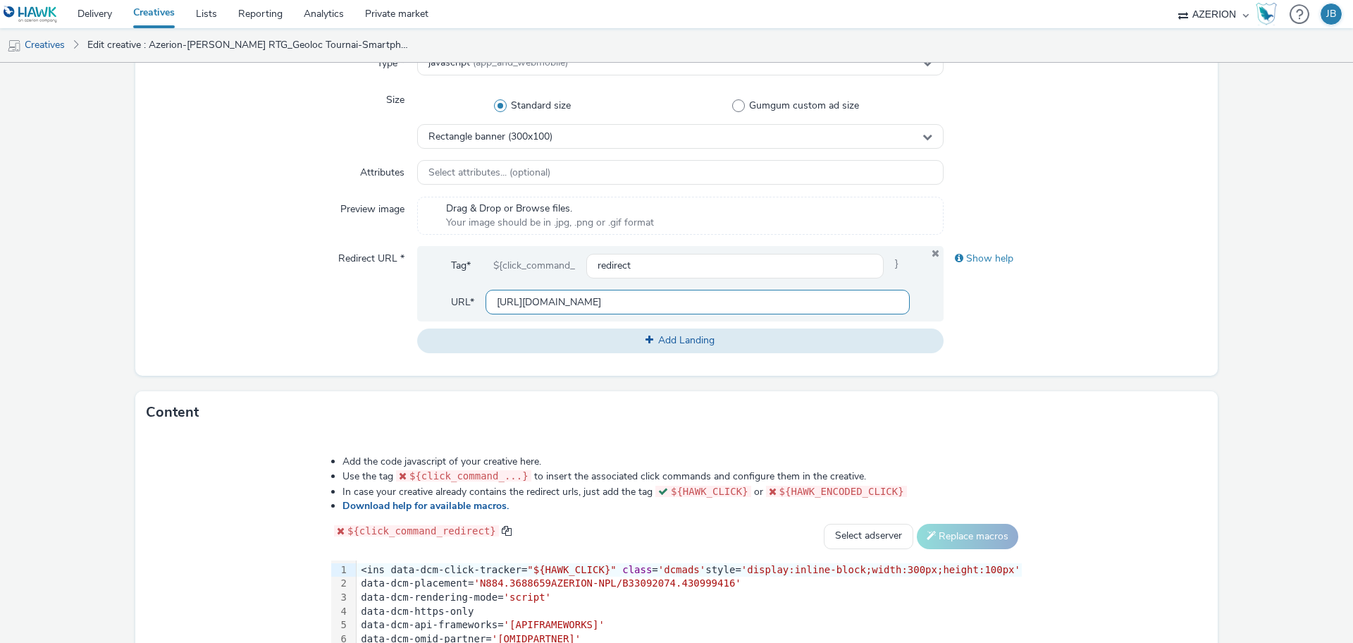
click at [499, 307] on input "[URL][DOMAIN_NAME]" at bounding box center [698, 302] width 424 height 25
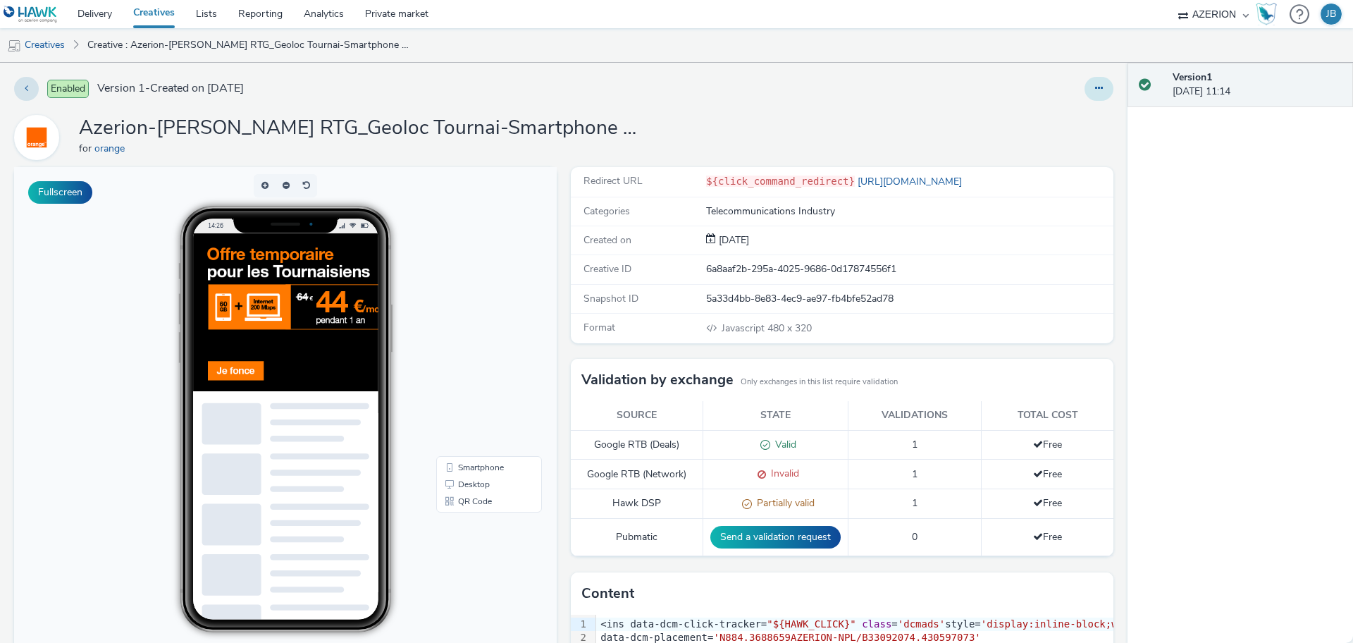
click at [1095, 90] on icon at bounding box center [1099, 88] width 8 height 10
click at [1063, 122] on link "Edit" at bounding box center [1061, 117] width 106 height 28
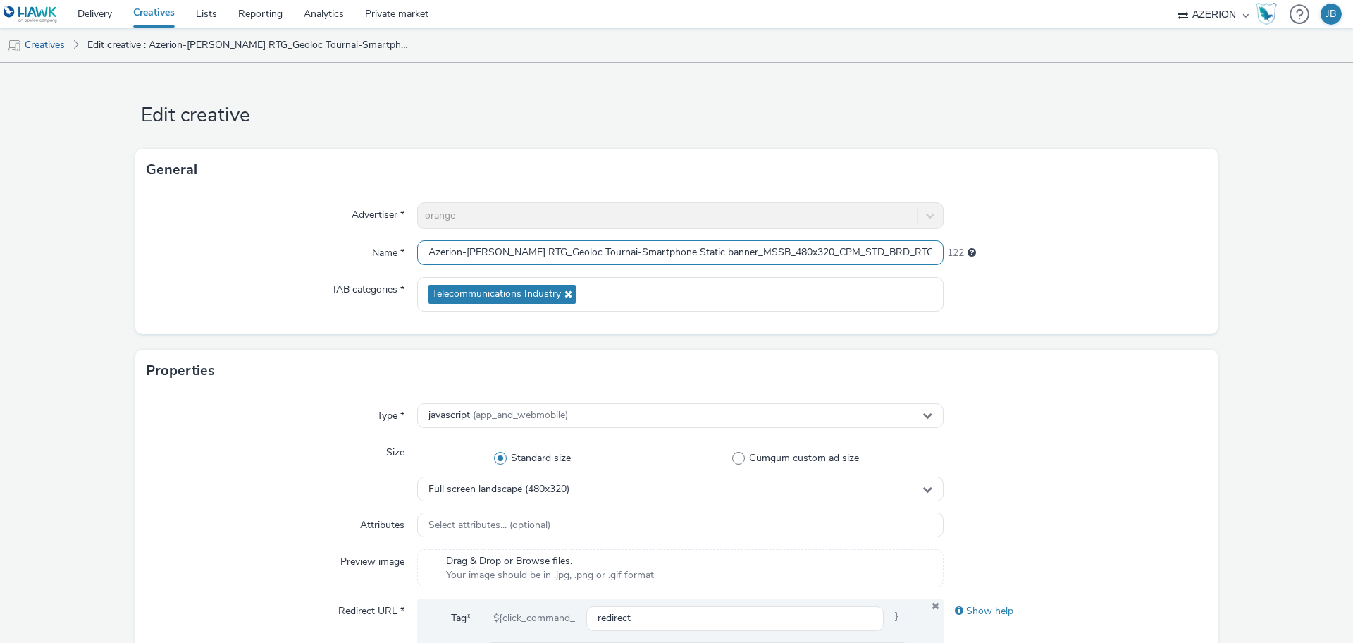
click at [539, 247] on input "Azerion-RON RTG_Geoloc Tournai-Smartphone Static banner_MSSB_480x320_CPM_STD_BR…" at bounding box center [680, 252] width 527 height 25
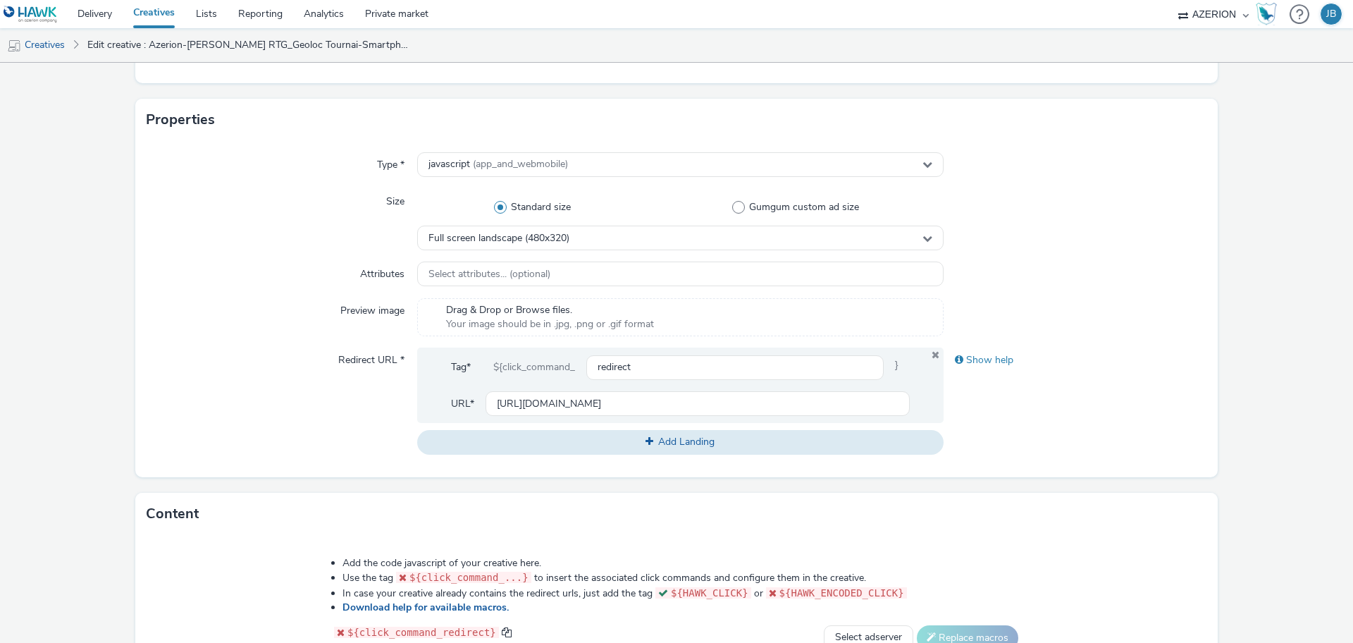
scroll to position [352, 0]
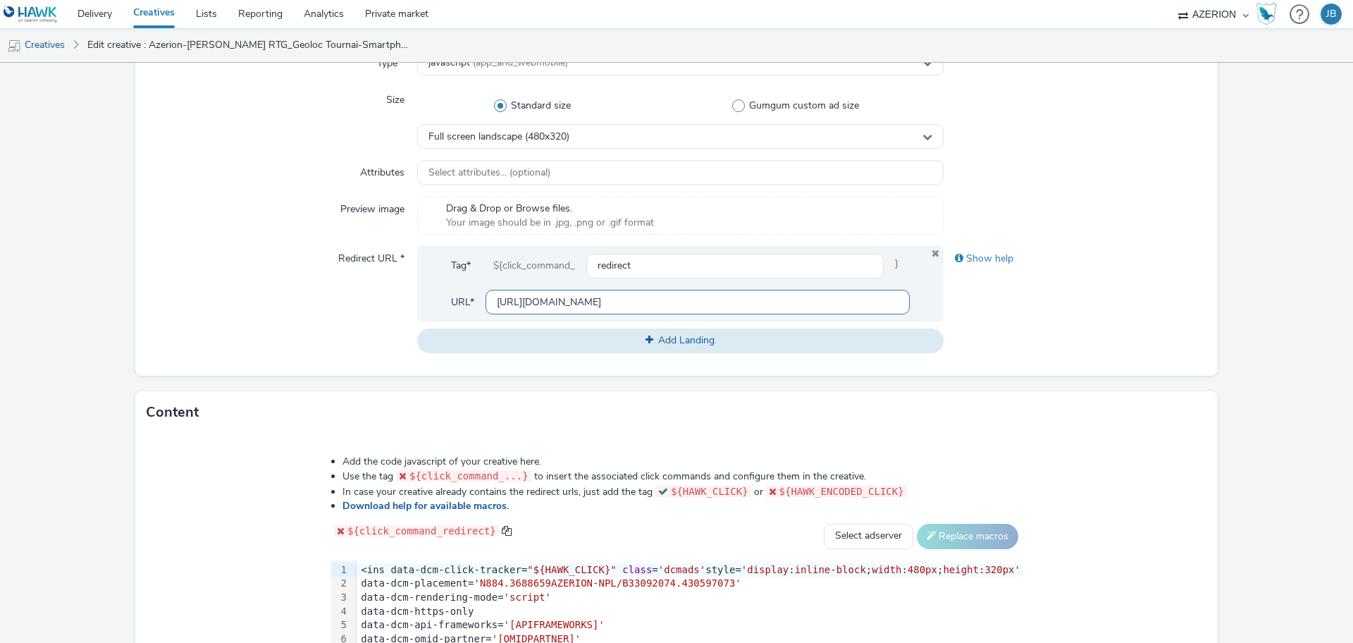
click at [562, 302] on input "[URL][DOMAIN_NAME]" at bounding box center [698, 302] width 424 height 25
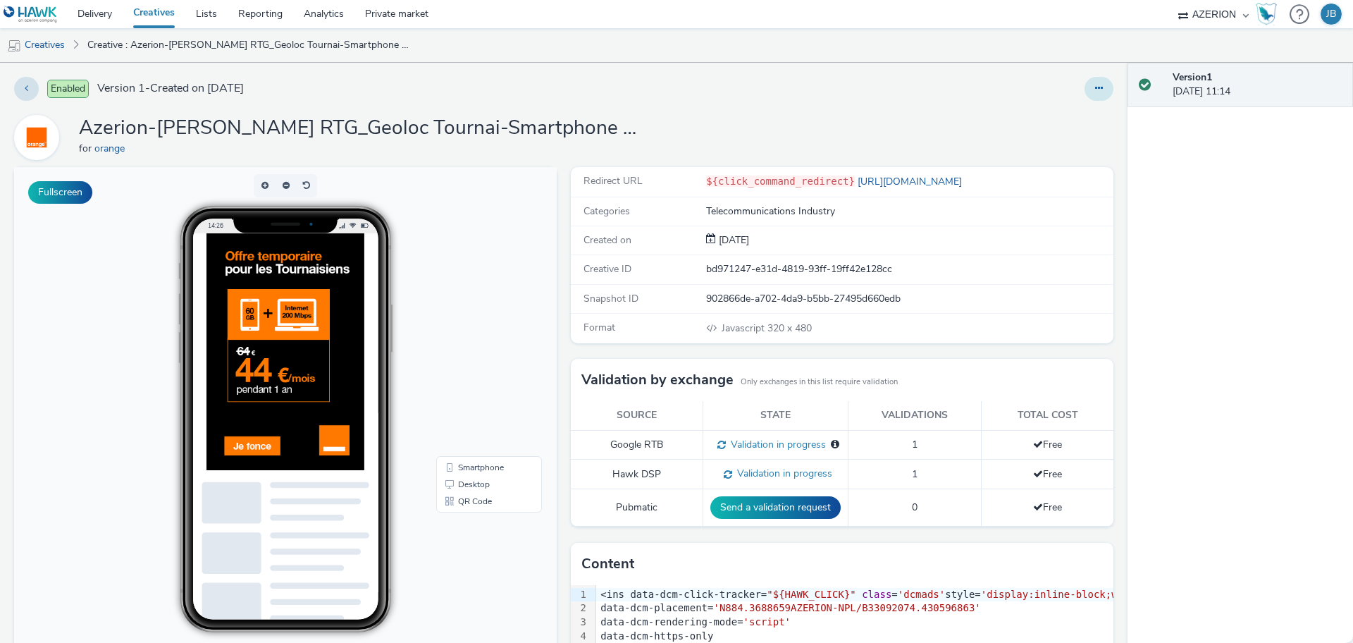
click at [1095, 91] on icon at bounding box center [1099, 88] width 8 height 10
click at [1027, 123] on link "Edit" at bounding box center [1061, 117] width 106 height 28
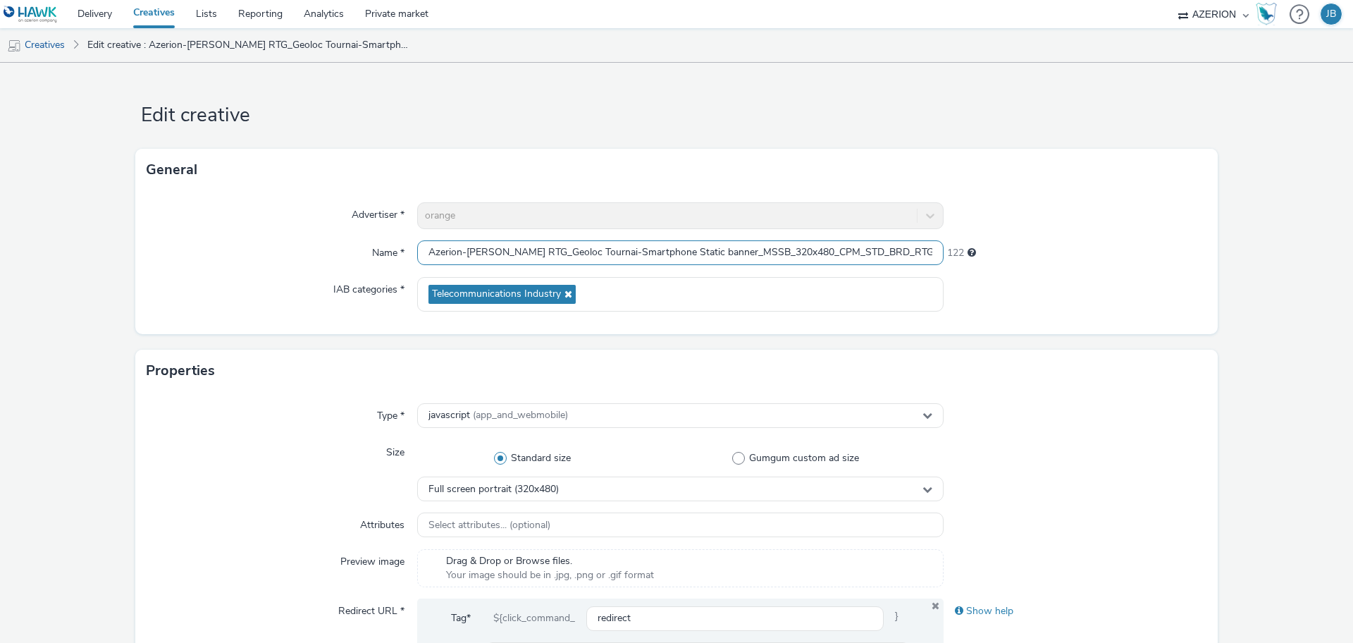
click at [455, 243] on input "Azerion-RON RTG_Geoloc Tournai-Smartphone Static banner_MSSB_320x480_CPM_STD_BR…" at bounding box center [680, 252] width 527 height 25
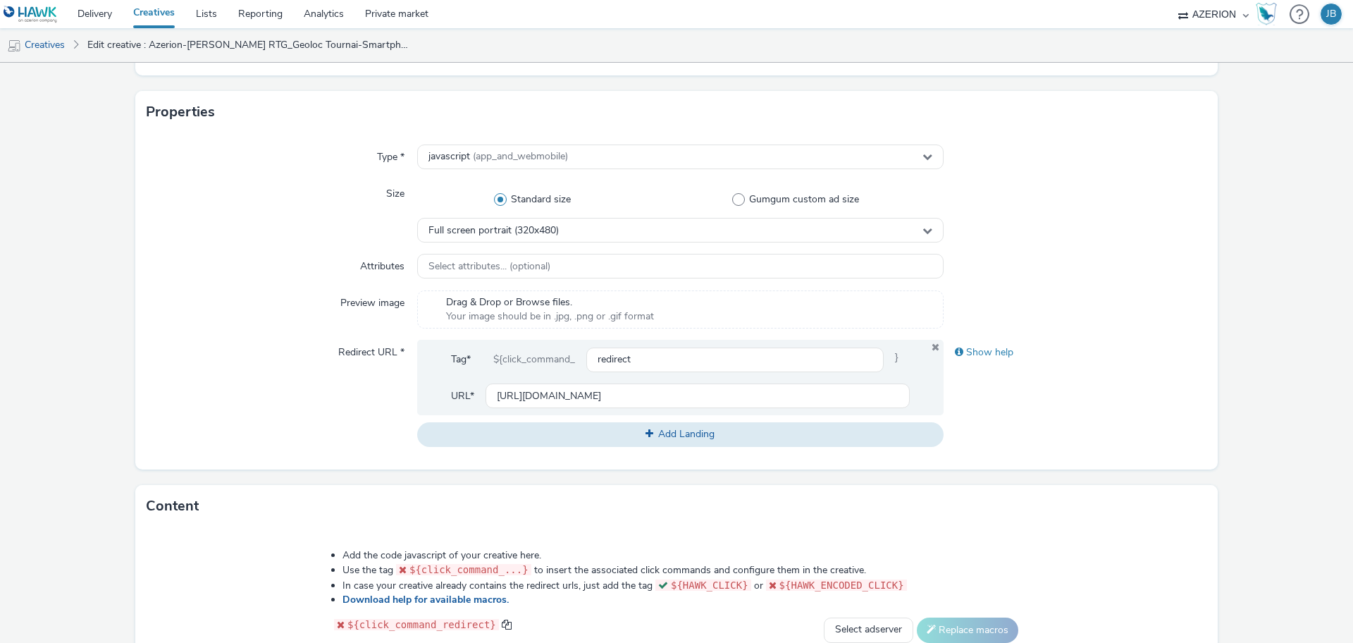
scroll to position [352, 0]
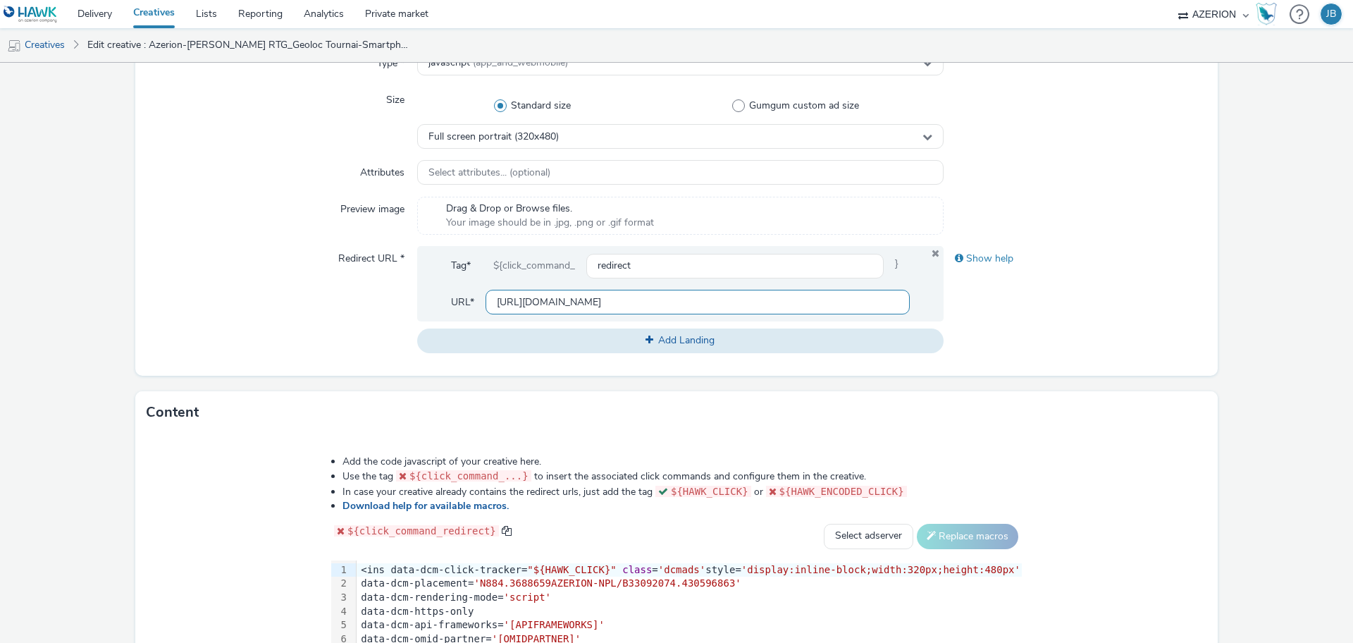
click at [603, 303] on input "[URL][DOMAIN_NAME]" at bounding box center [698, 302] width 424 height 25
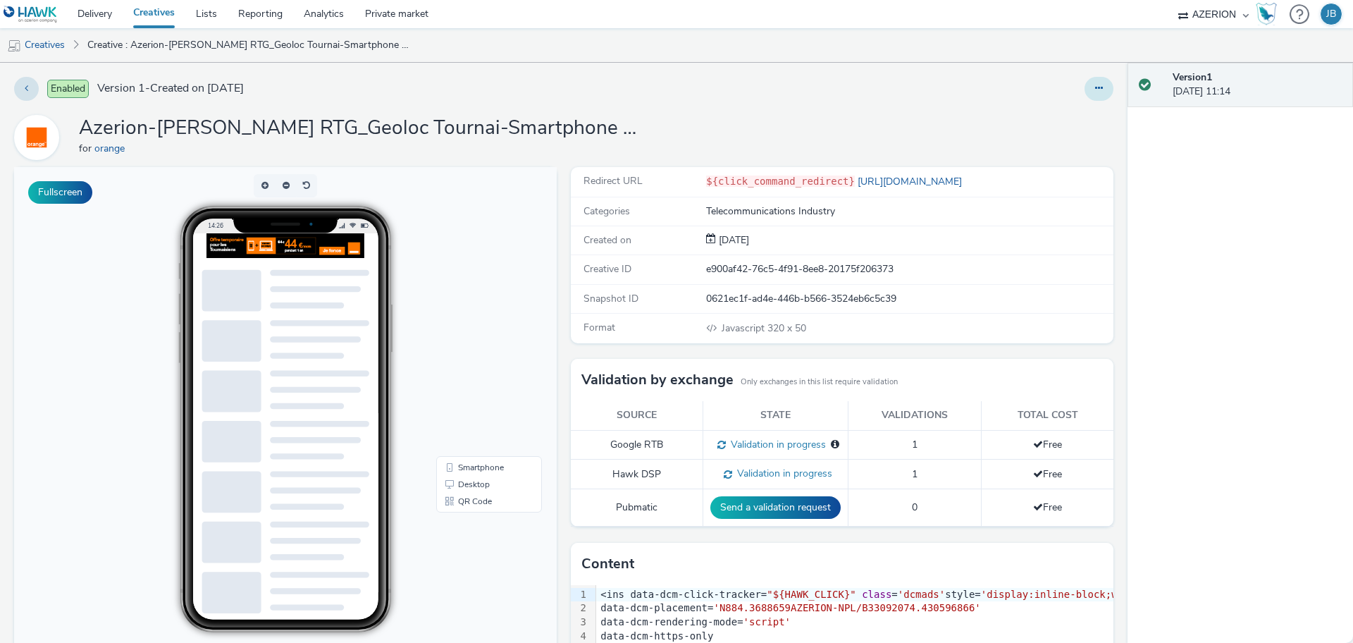
click at [1085, 82] on button at bounding box center [1099, 89] width 29 height 24
click at [1026, 116] on link "Edit" at bounding box center [1061, 117] width 106 height 28
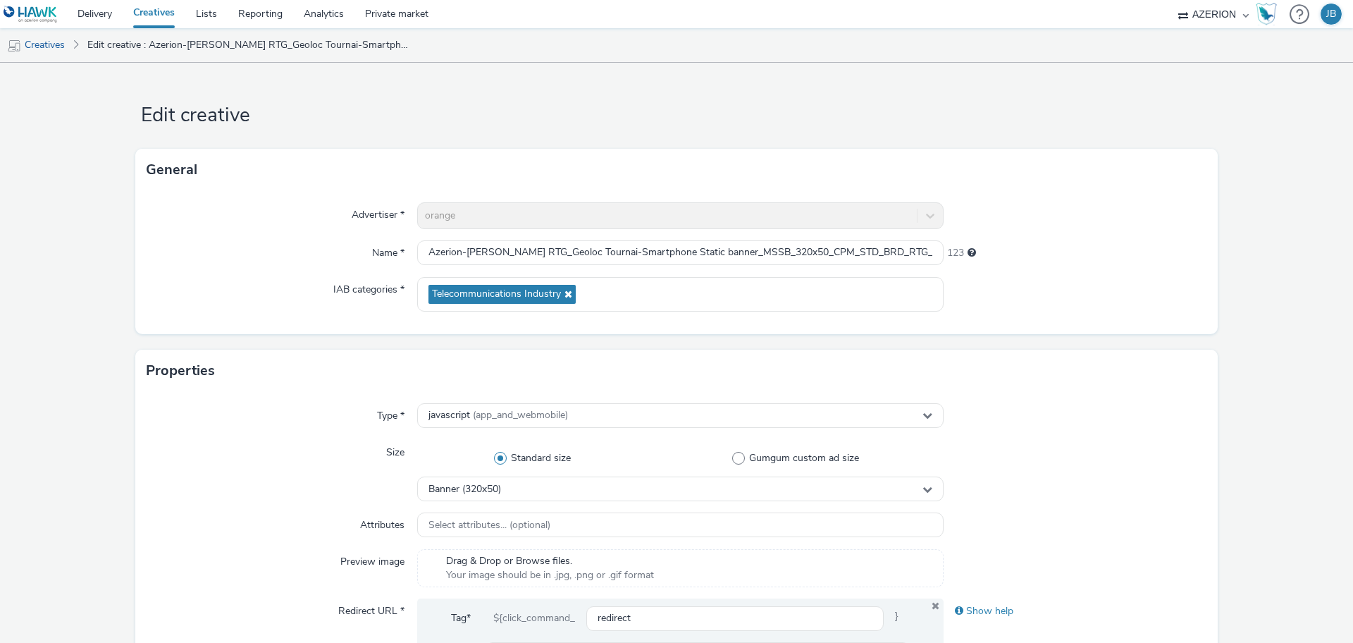
scroll to position [88, 0]
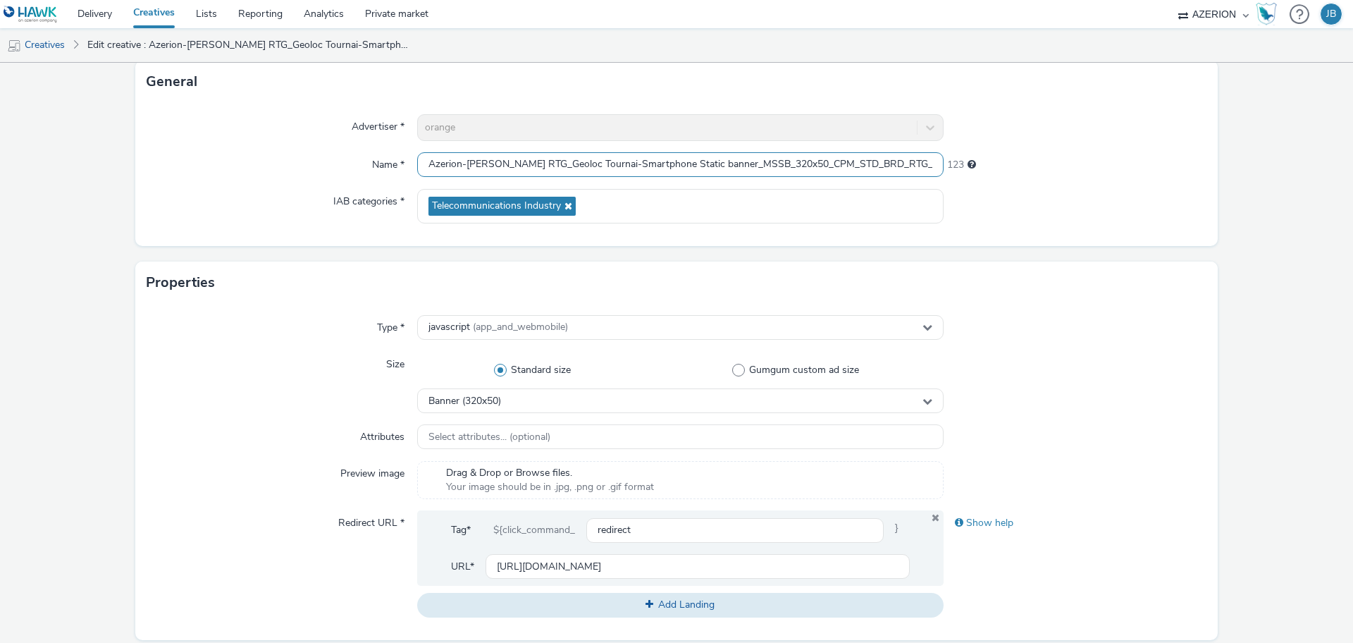
click at [462, 164] on input "Azerion-RON RTG_Geoloc Tournai-Smartphone Static banner_MSSB_320x50_CPM_STD_BRD…" at bounding box center [680, 164] width 527 height 25
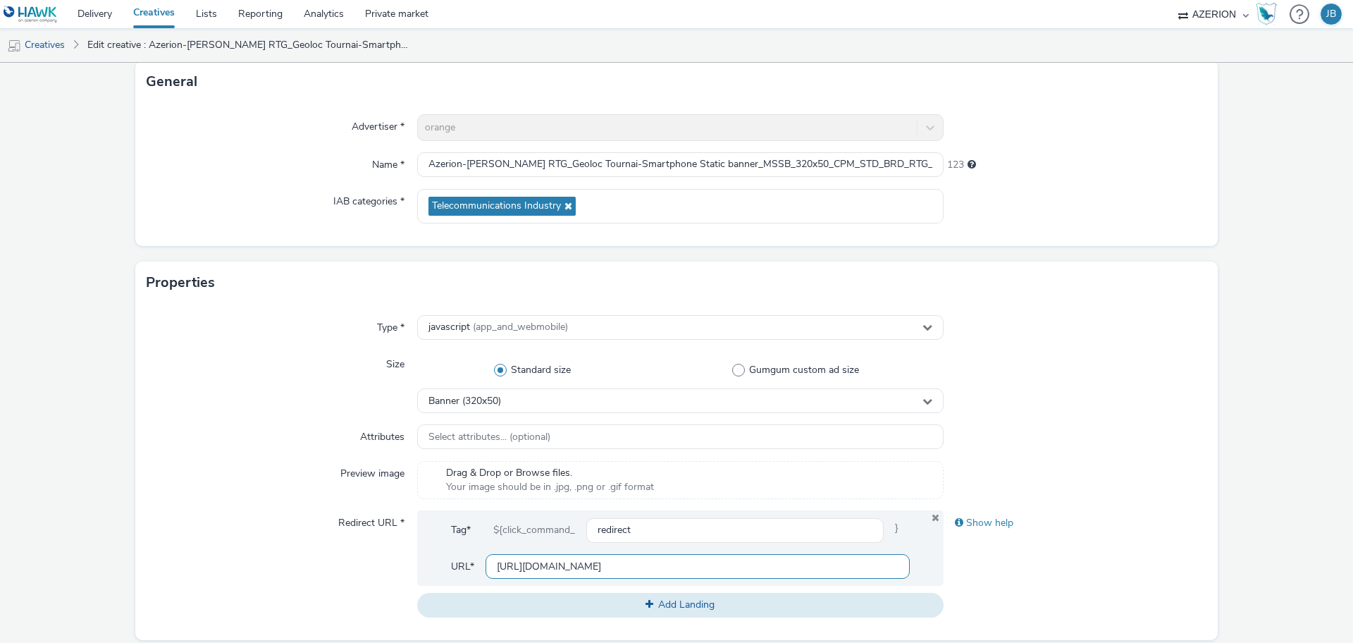
click at [521, 562] on input "[URL][DOMAIN_NAME]" at bounding box center [698, 566] width 424 height 25
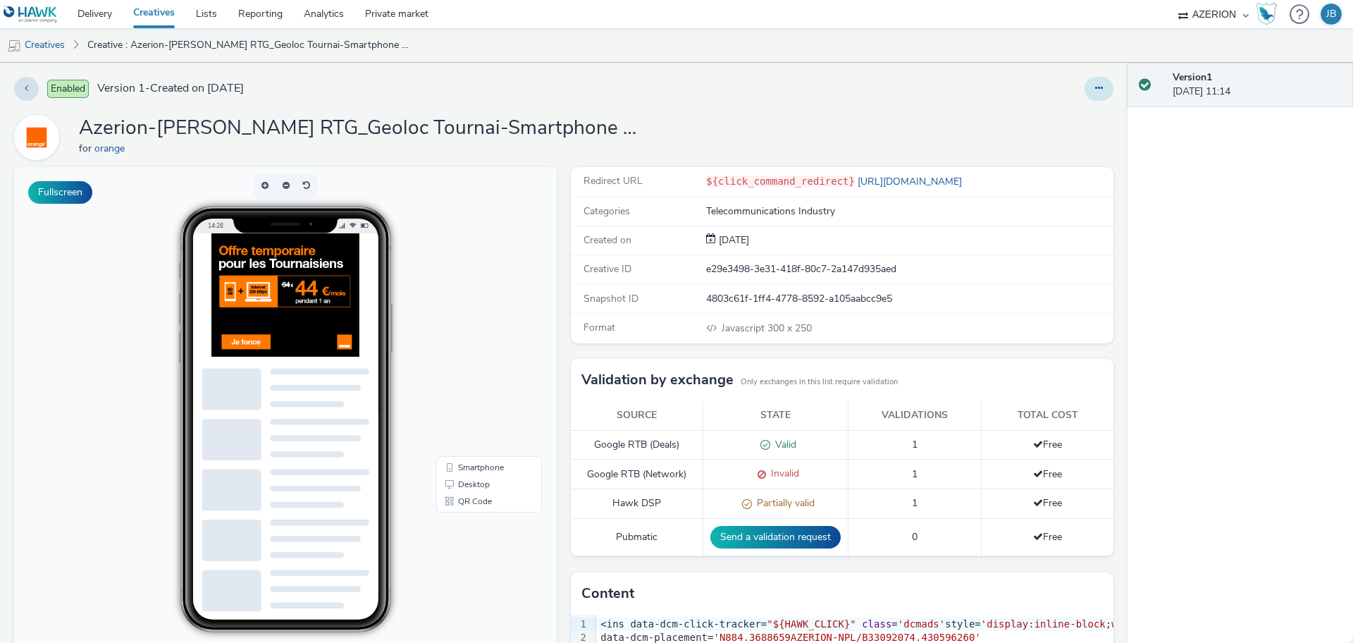
drag, startPoint x: 1087, startPoint y: 69, endPoint x: 1085, endPoint y: 80, distance: 11.5
click at [1086, 69] on div "Enabled Version 1 - Created on [DATE] Azerion-[PERSON_NAME] RTG_Geoloc Tournai-…" at bounding box center [564, 353] width 1128 height 580
click at [1095, 89] on icon at bounding box center [1099, 88] width 8 height 10
click at [1055, 109] on link "Edit" at bounding box center [1061, 117] width 106 height 28
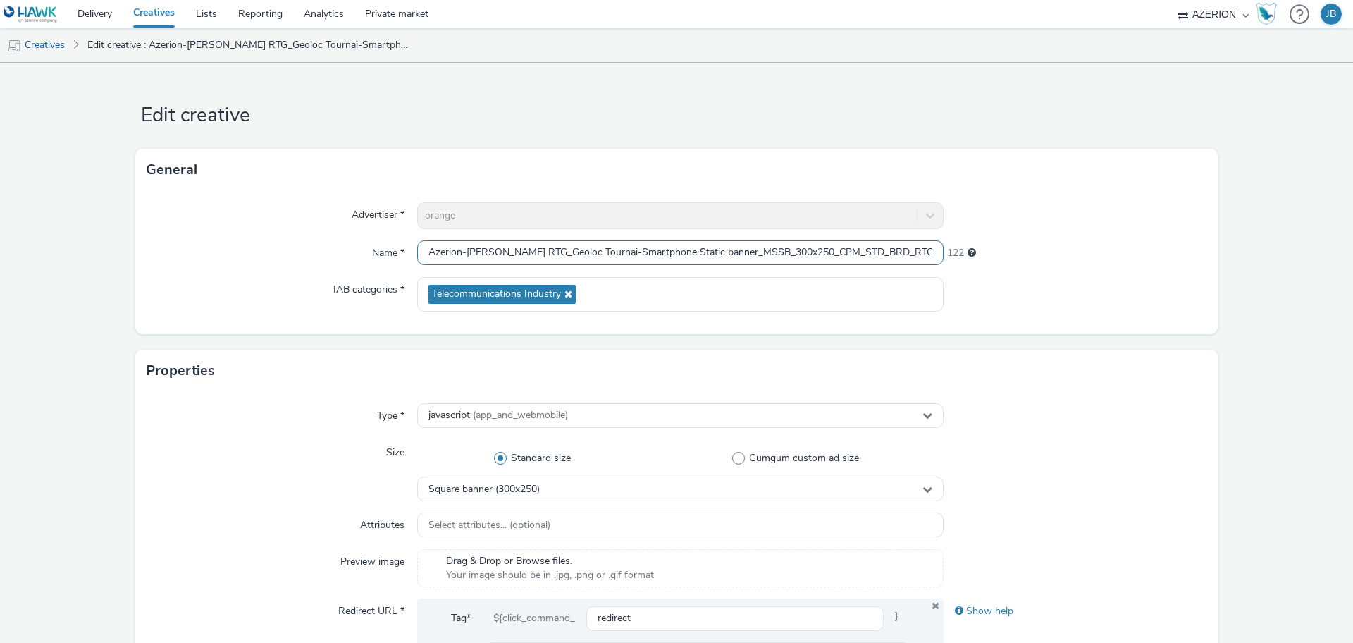
click at [624, 251] on input "Azerion-[PERSON_NAME] RTG_Geoloc Tournai-Smartphone Static banner_MSSB_300x250_…" at bounding box center [680, 252] width 527 height 25
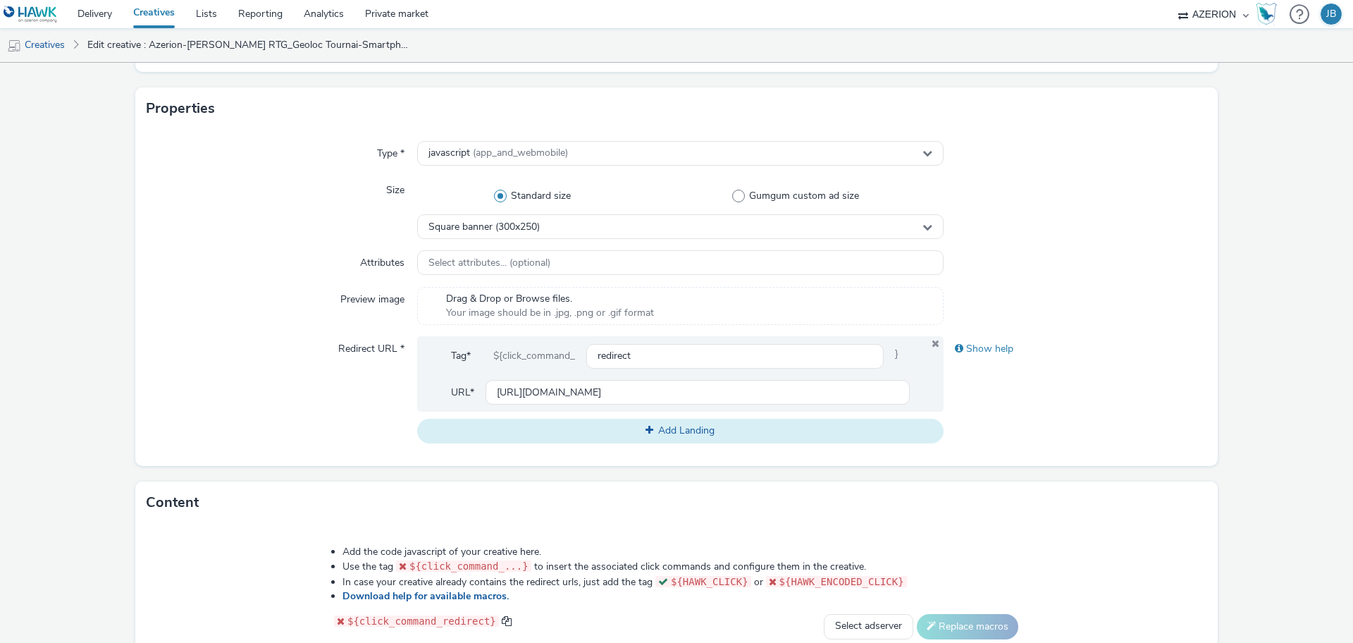
scroll to position [264, 0]
click at [546, 388] on input "[URL][DOMAIN_NAME]" at bounding box center [698, 390] width 424 height 25
